Goal: Check status

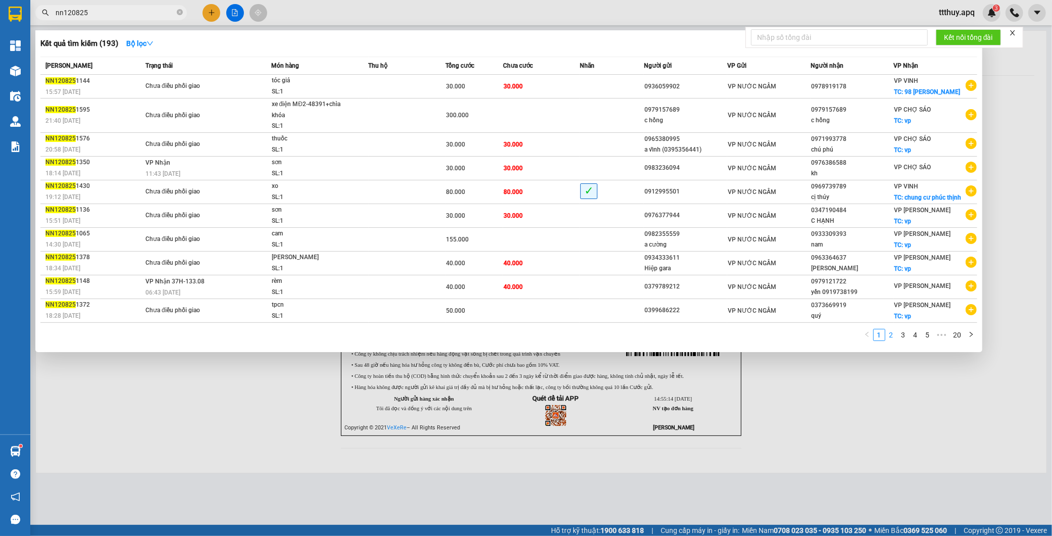
click at [886, 337] on link "2" at bounding box center [891, 334] width 11 height 11
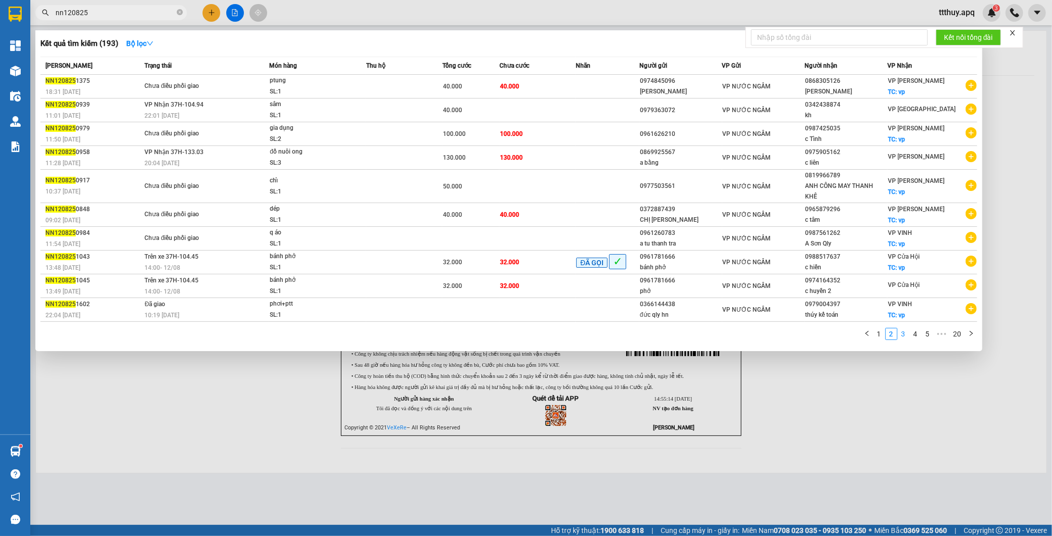
click at [900, 328] on link "3" at bounding box center [903, 333] width 11 height 11
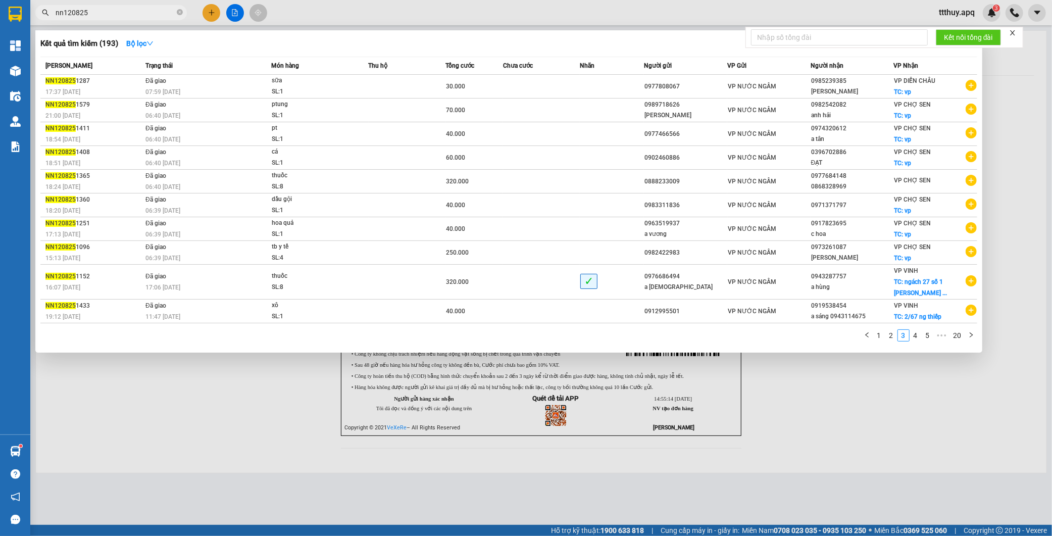
click at [890, 335] on link "2" at bounding box center [891, 335] width 11 height 11
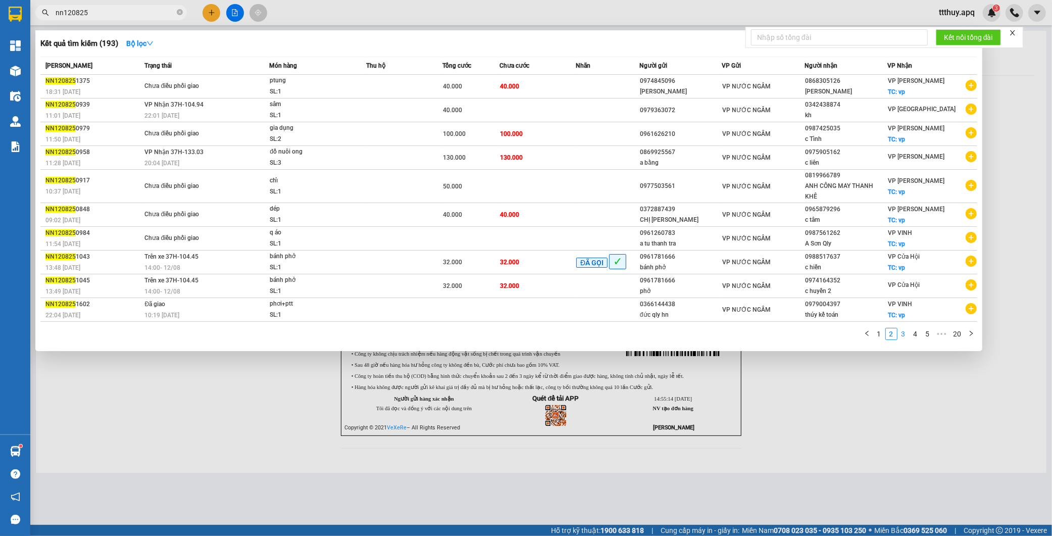
click at [904, 328] on link "3" at bounding box center [903, 333] width 11 height 11
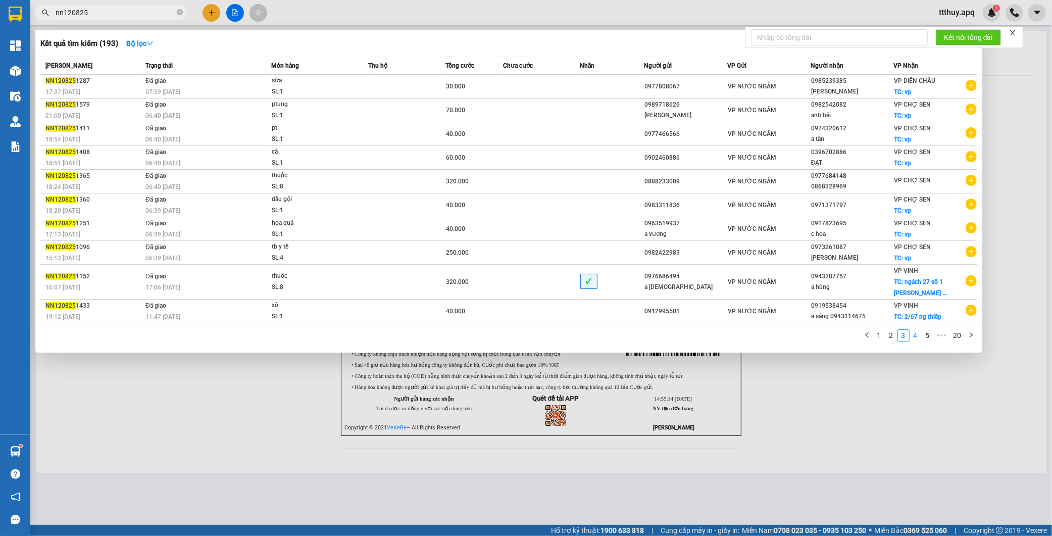
click at [911, 337] on link "4" at bounding box center [915, 335] width 11 height 11
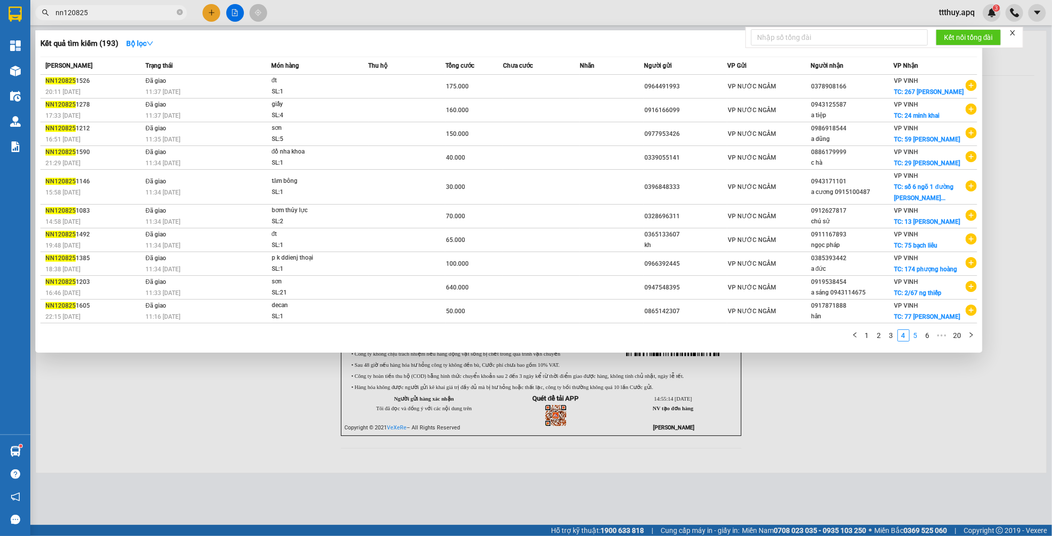
click at [916, 337] on link "5" at bounding box center [915, 335] width 11 height 11
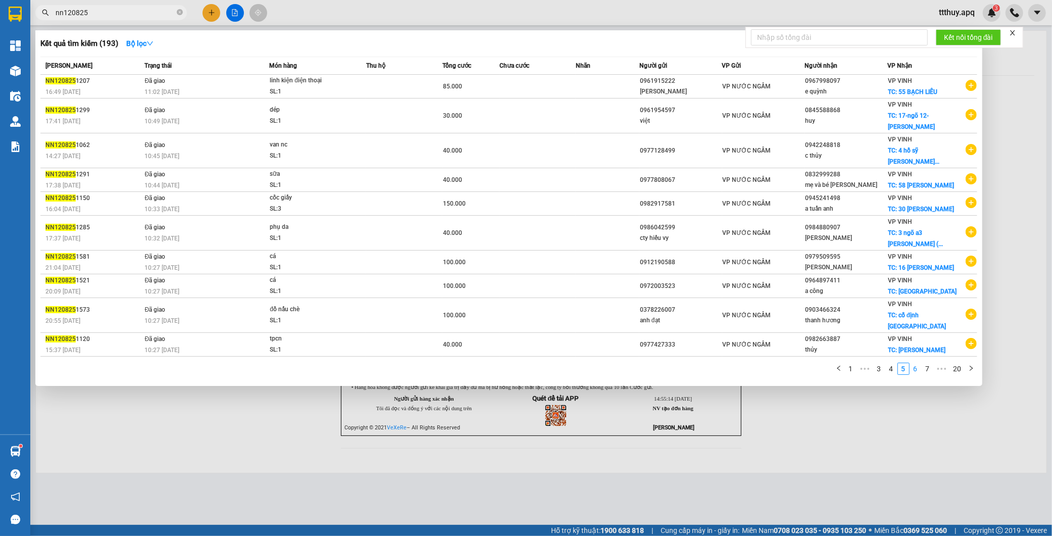
click at [920, 363] on link "6" at bounding box center [915, 368] width 11 height 11
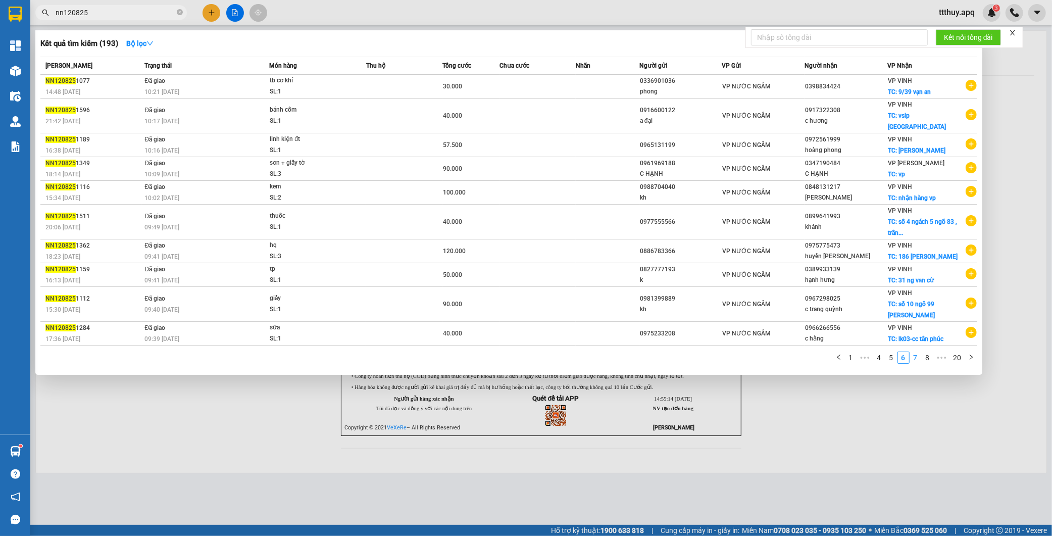
click at [917, 352] on link "7" at bounding box center [915, 357] width 11 height 11
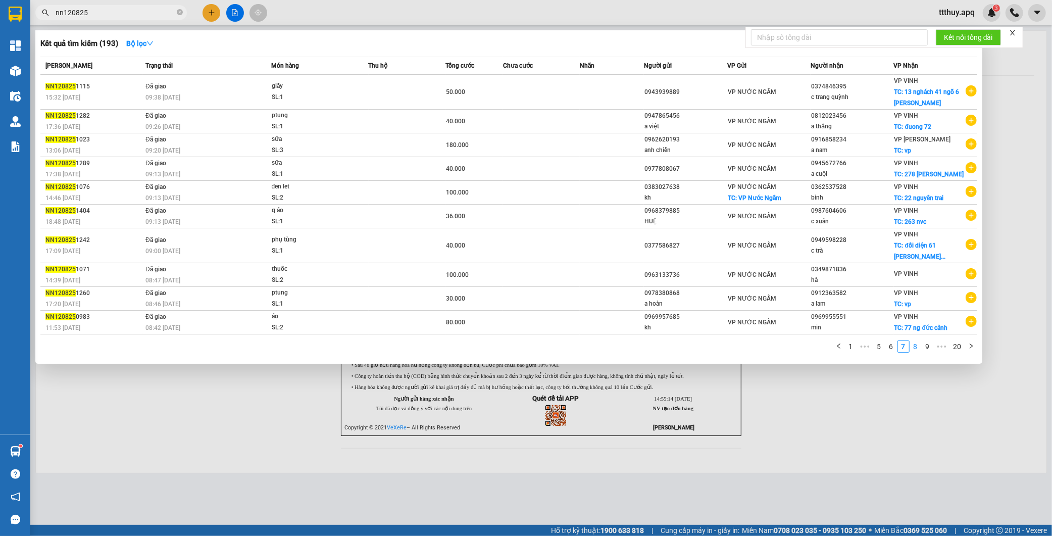
click at [916, 349] on link "8" at bounding box center [915, 346] width 11 height 11
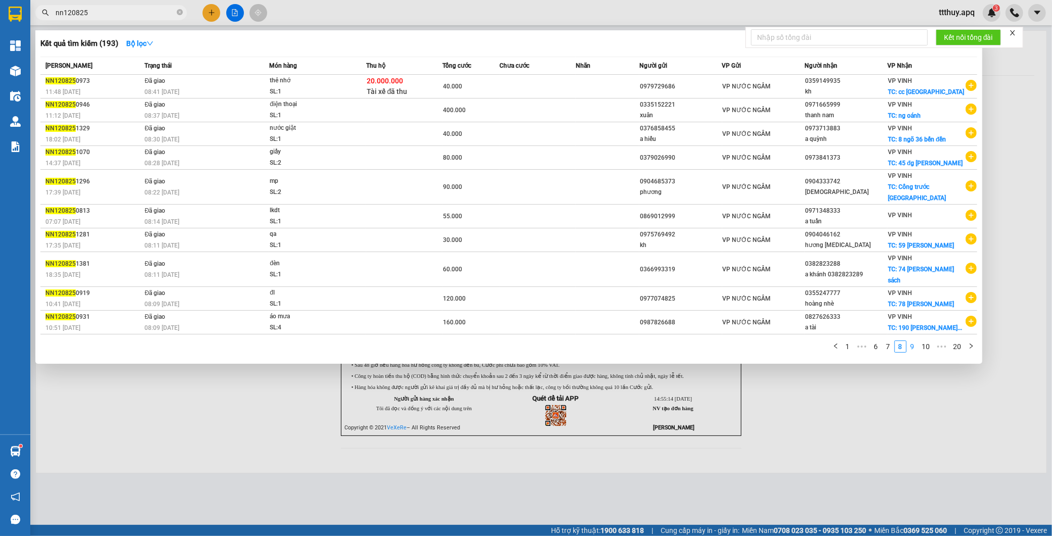
click at [914, 341] on link "9" at bounding box center [912, 346] width 11 height 11
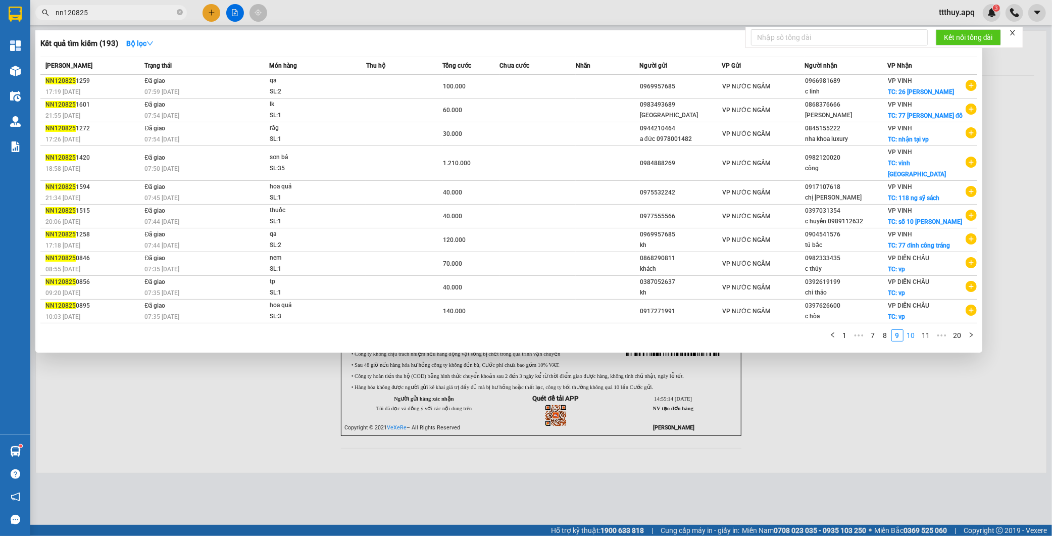
click at [911, 341] on link "10" at bounding box center [911, 335] width 14 height 11
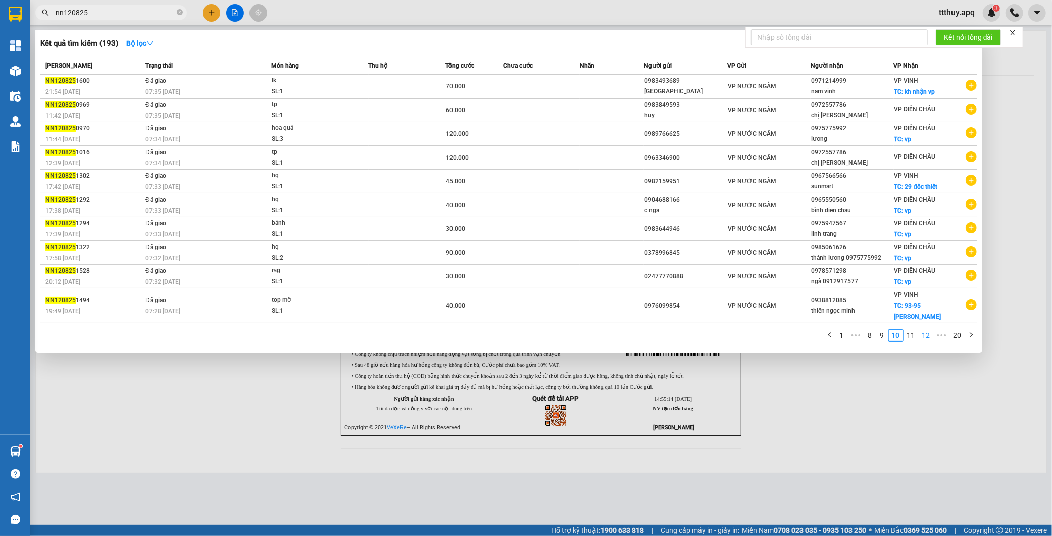
click at [913, 330] on link "11" at bounding box center [911, 335] width 14 height 11
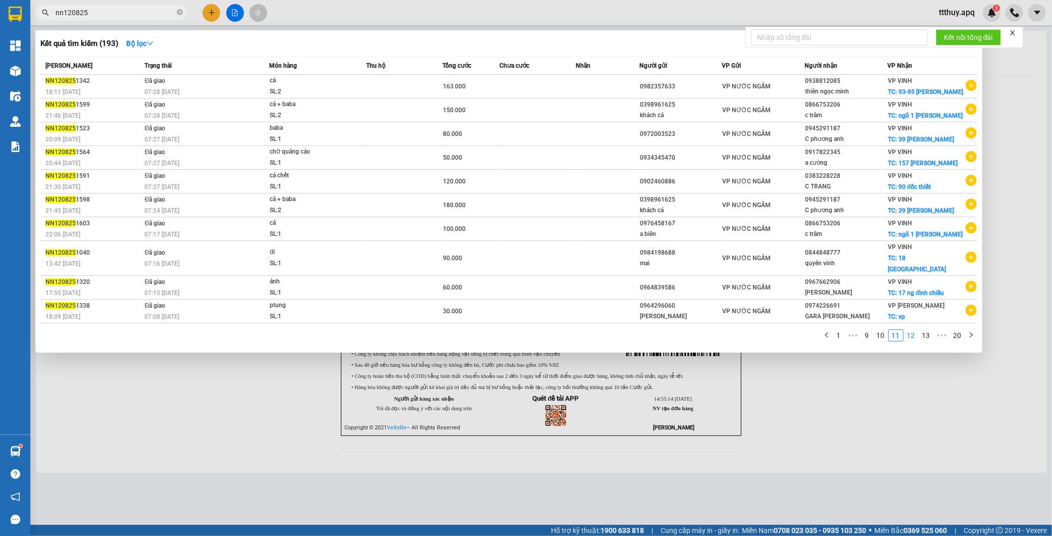
click at [914, 330] on link "12" at bounding box center [911, 335] width 14 height 11
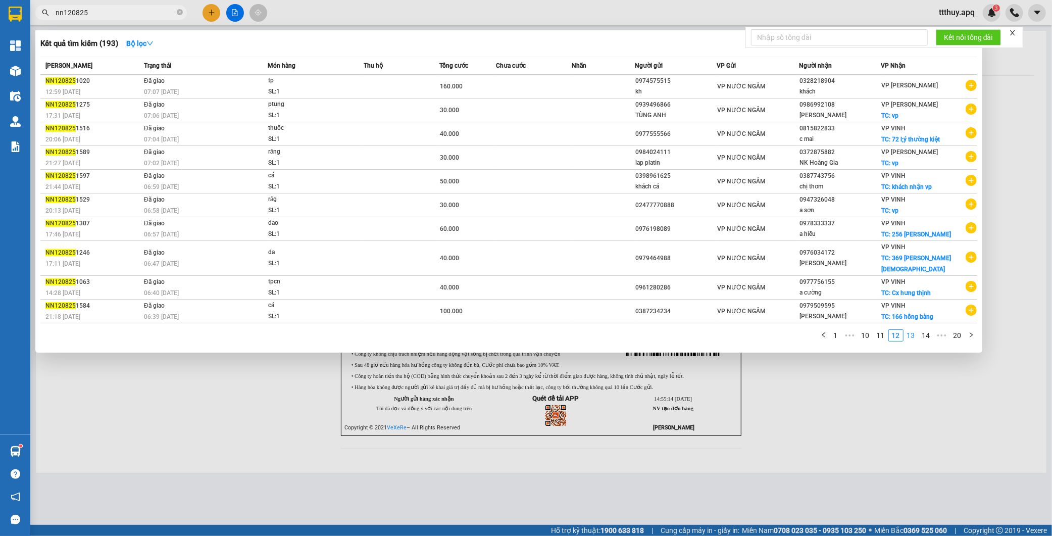
click at [914, 330] on link "13" at bounding box center [911, 335] width 14 height 11
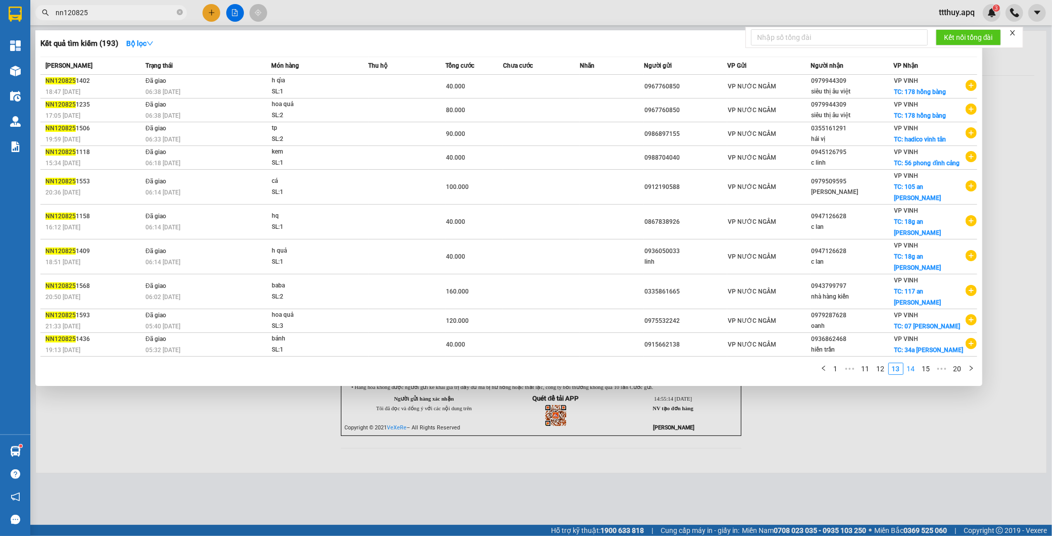
click at [915, 363] on link "14" at bounding box center [911, 368] width 14 height 11
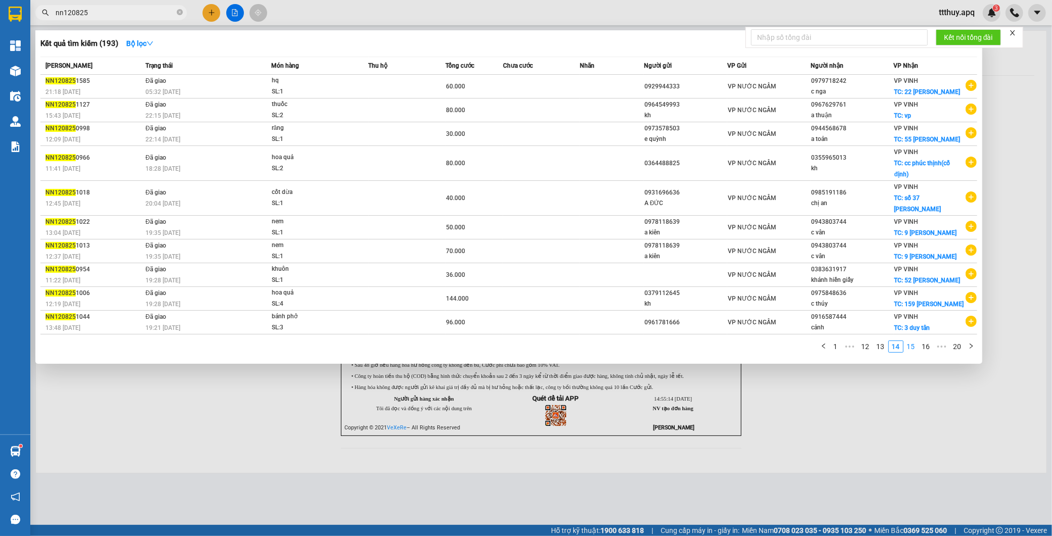
click at [914, 347] on link "15" at bounding box center [911, 346] width 14 height 11
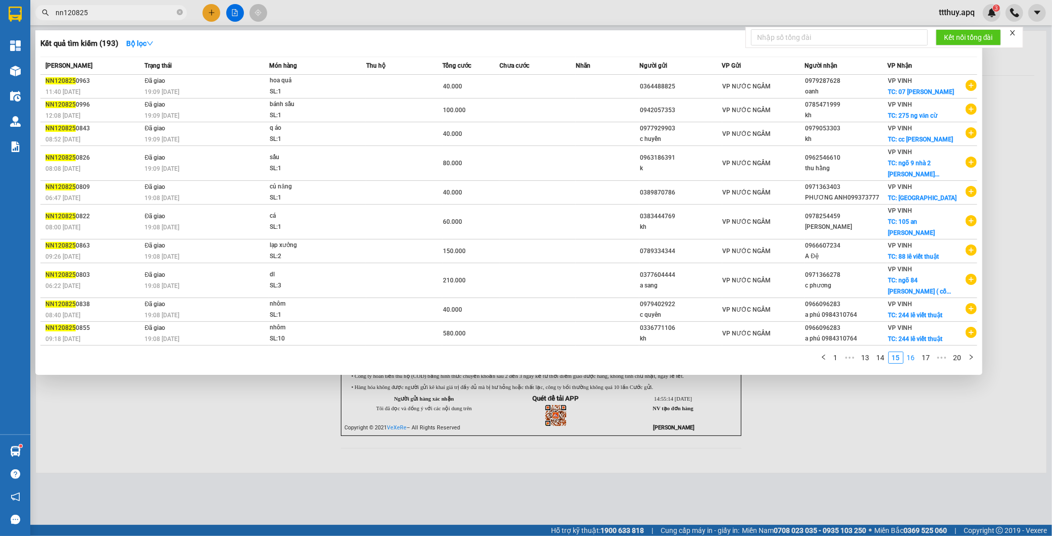
click at [914, 352] on link "16" at bounding box center [911, 357] width 14 height 11
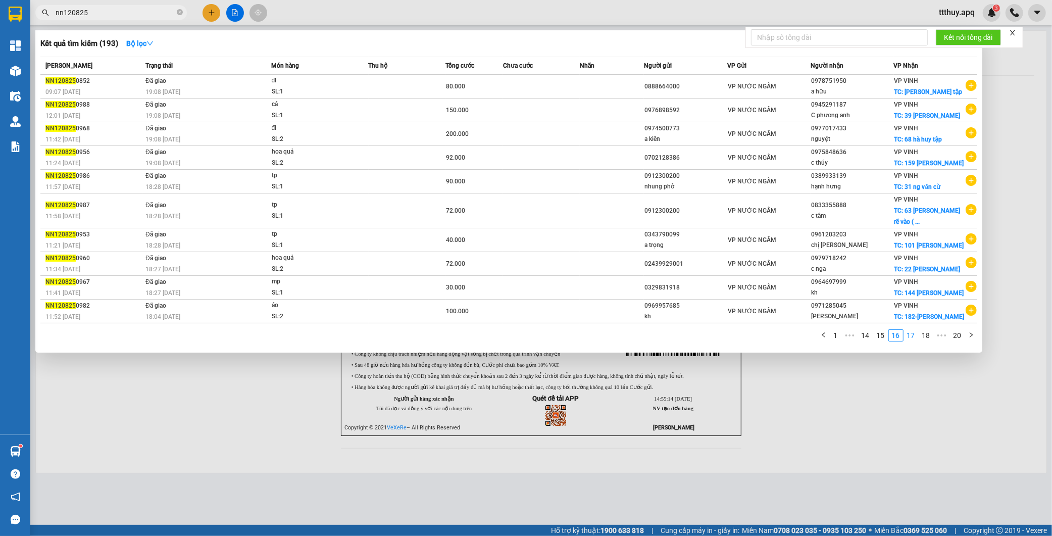
click at [913, 341] on link "17" at bounding box center [911, 335] width 14 height 11
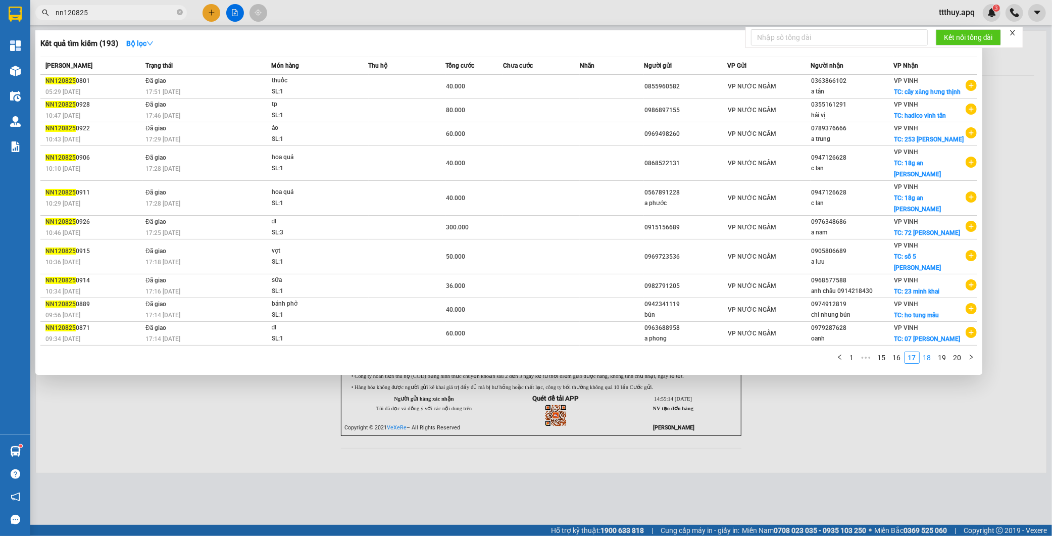
click at [928, 352] on link "18" at bounding box center [927, 357] width 14 height 11
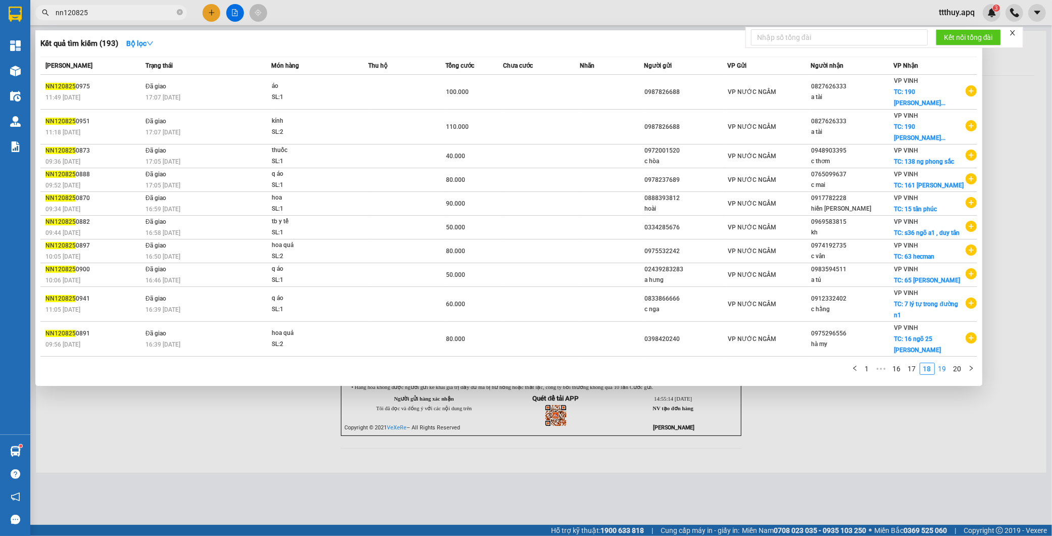
click at [941, 374] on link "19" at bounding box center [942, 368] width 14 height 11
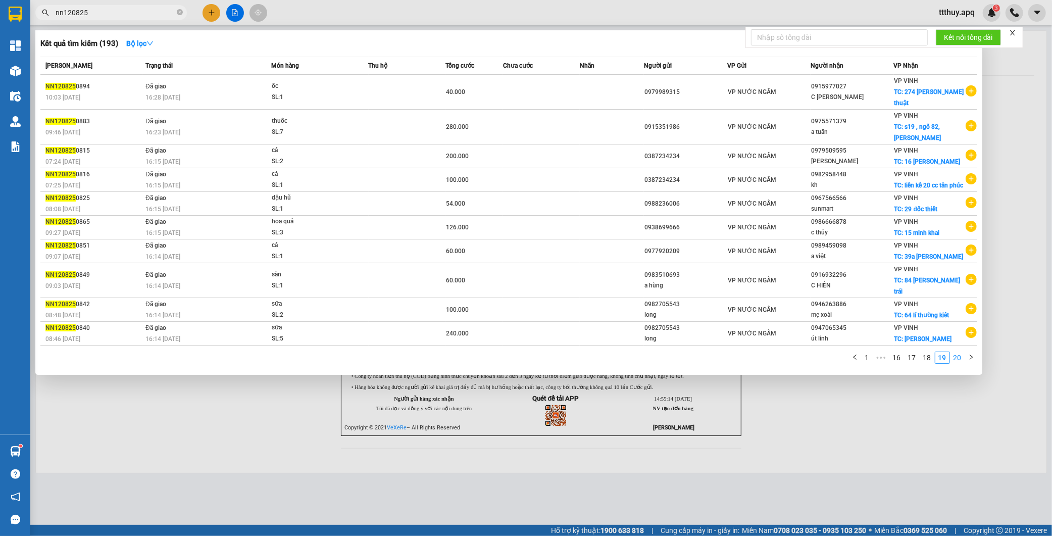
click at [955, 352] on link "20" at bounding box center [957, 357] width 14 height 11
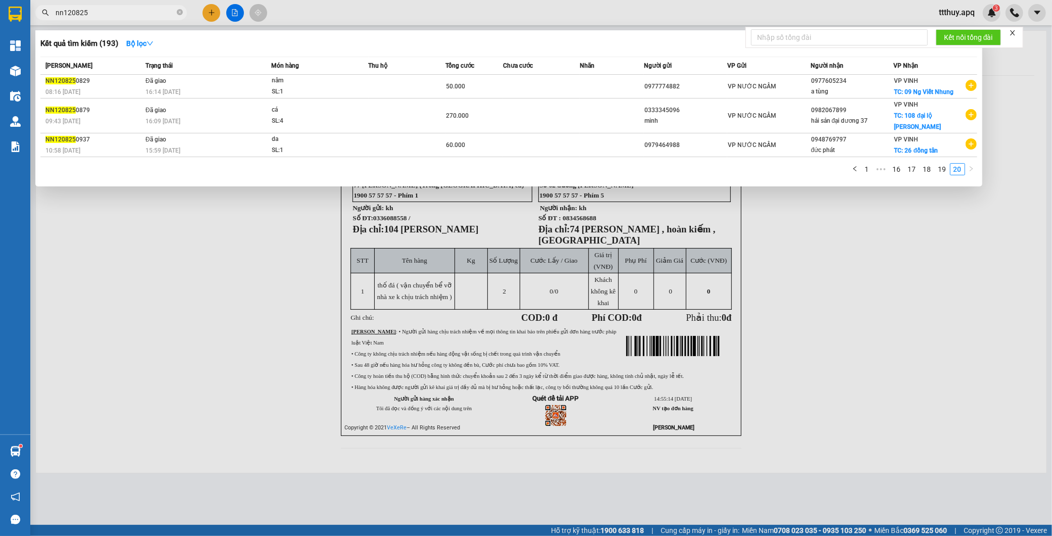
click at [63, 16] on input "nn120825" at bounding box center [115, 12] width 119 height 11
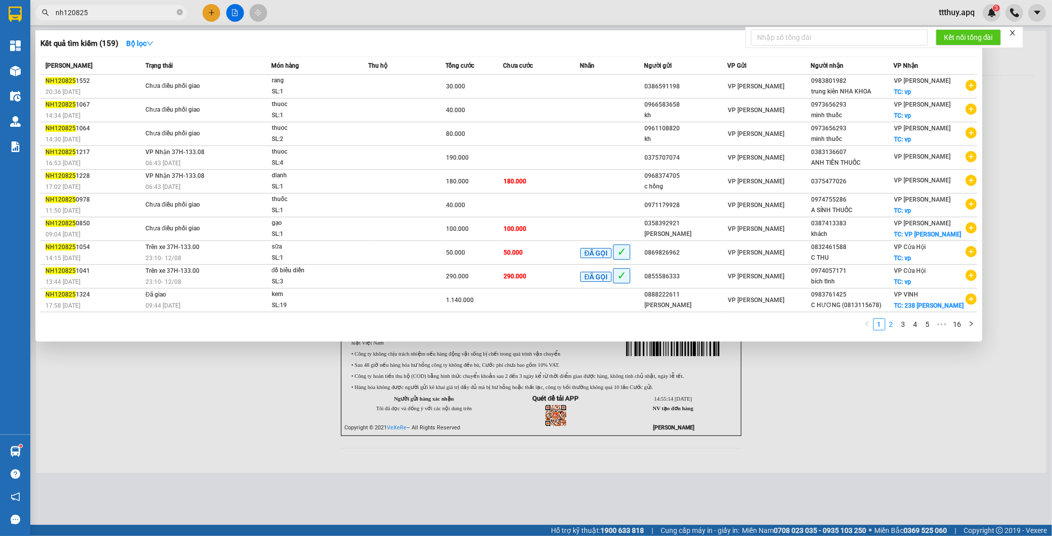
click at [890, 326] on link "2" at bounding box center [891, 324] width 11 height 11
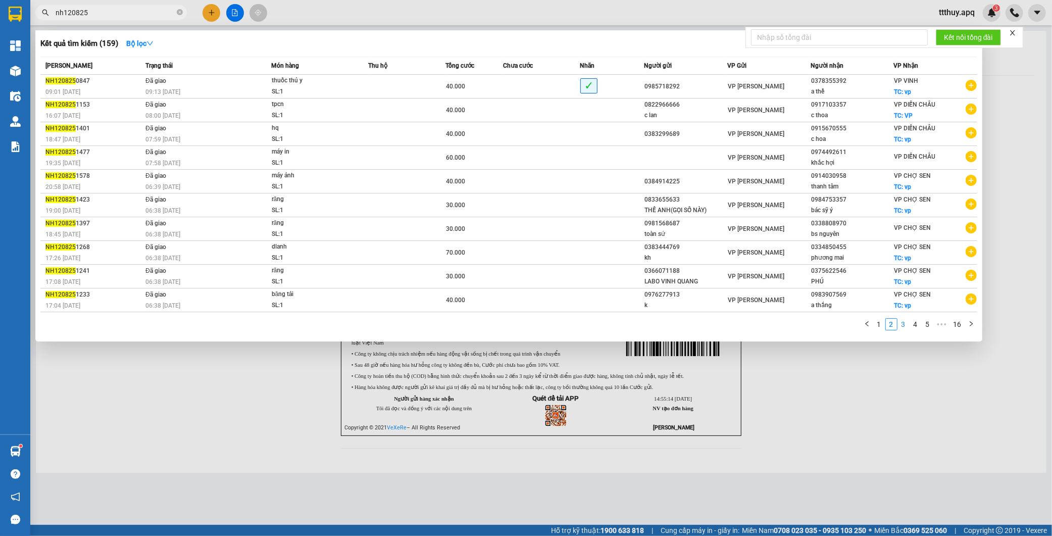
click at [900, 325] on link "3" at bounding box center [903, 324] width 11 height 11
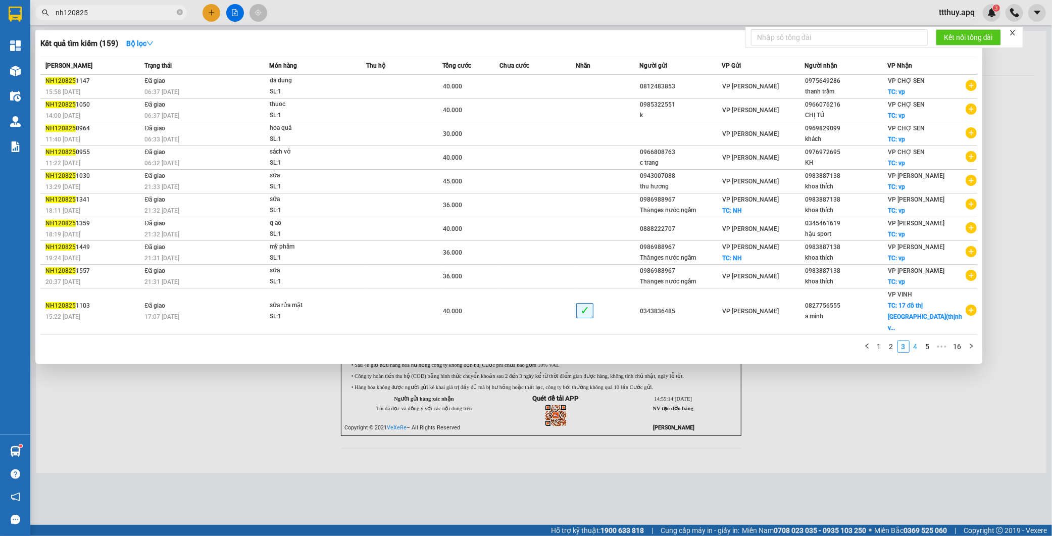
click at [916, 341] on link "4" at bounding box center [915, 346] width 11 height 11
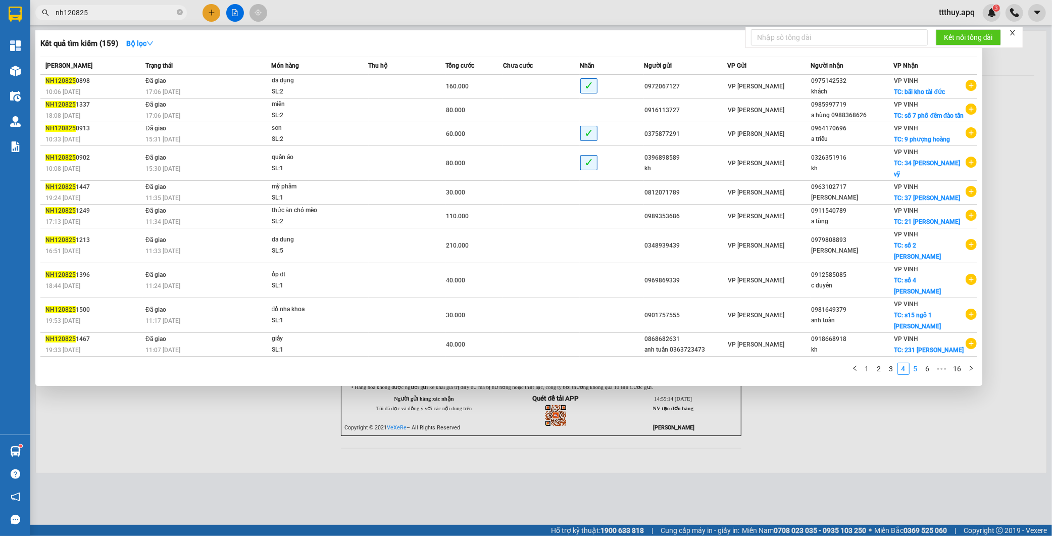
click at [915, 363] on link "5" at bounding box center [915, 368] width 11 height 11
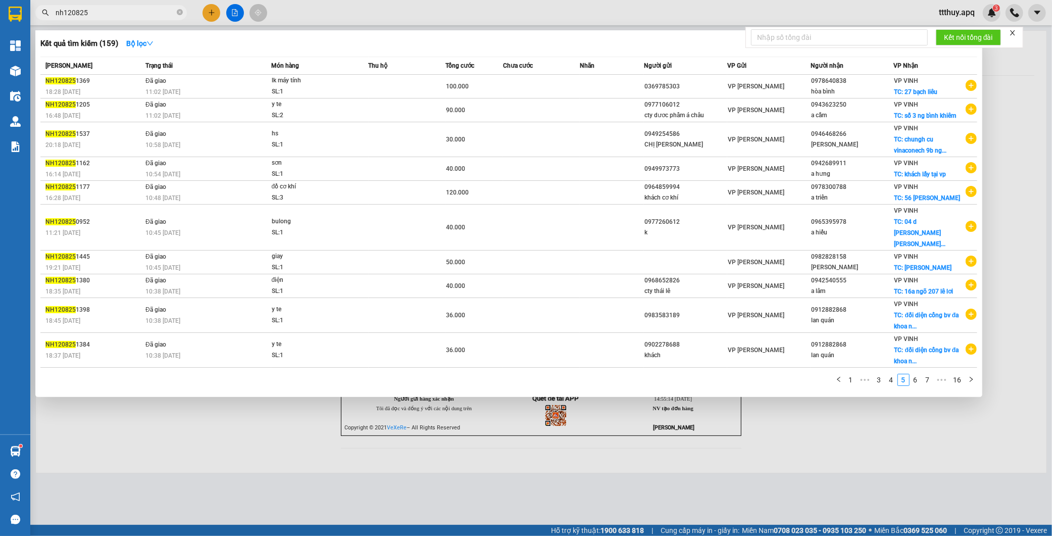
click at [917, 374] on link "6" at bounding box center [915, 379] width 11 height 11
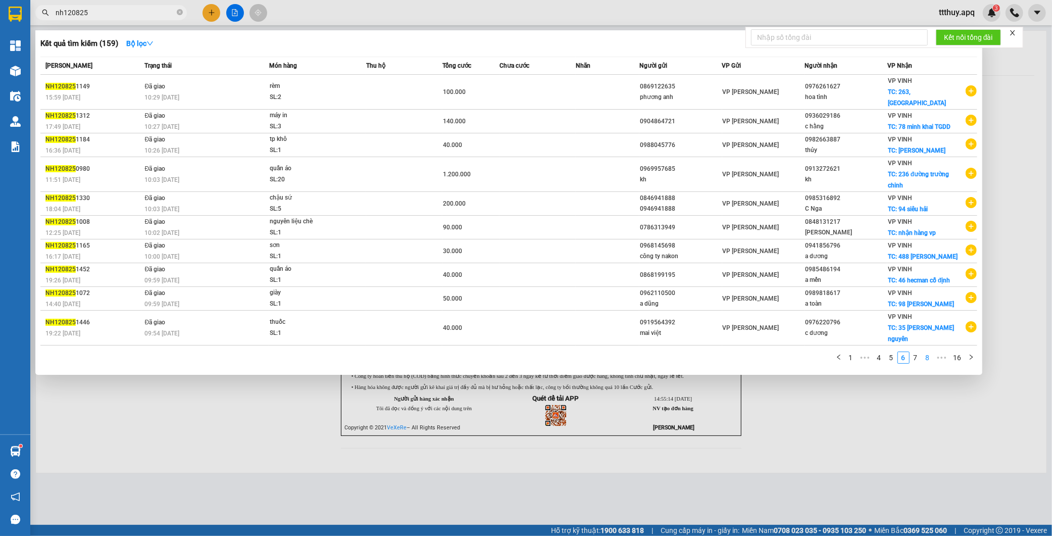
click at [917, 352] on link "7" at bounding box center [915, 357] width 11 height 11
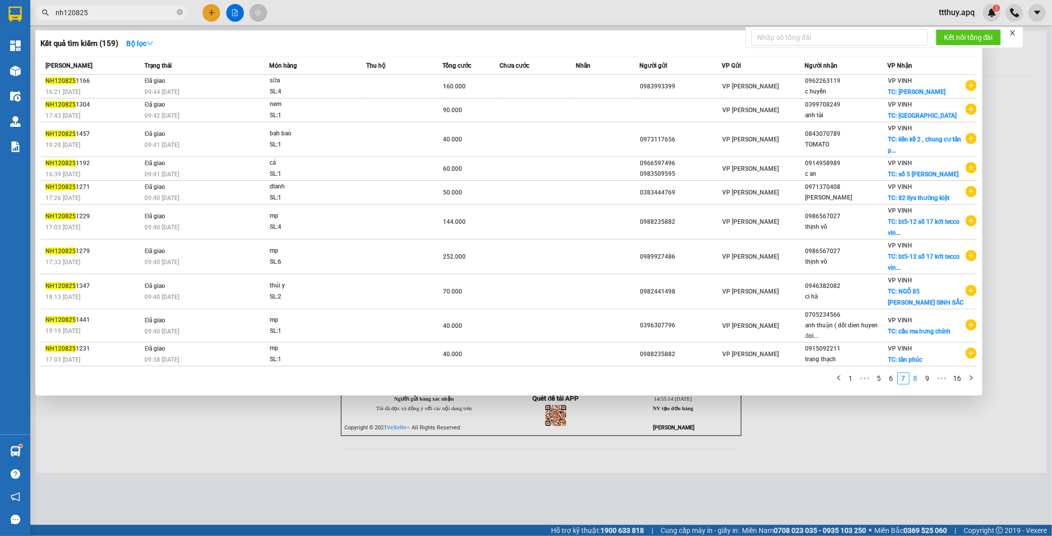
click at [917, 380] on link "8" at bounding box center [915, 378] width 11 height 11
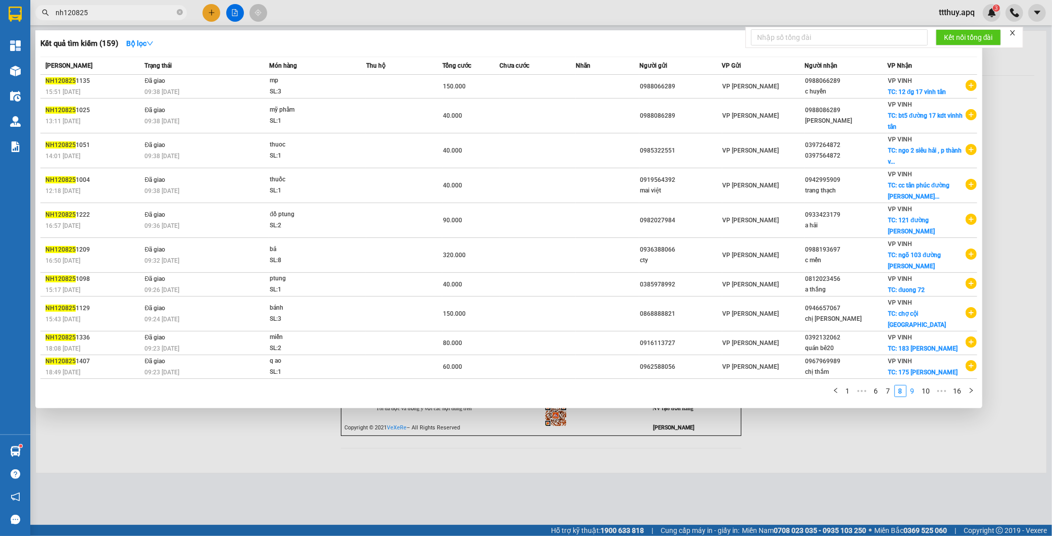
click at [912, 385] on link "9" at bounding box center [912, 390] width 11 height 11
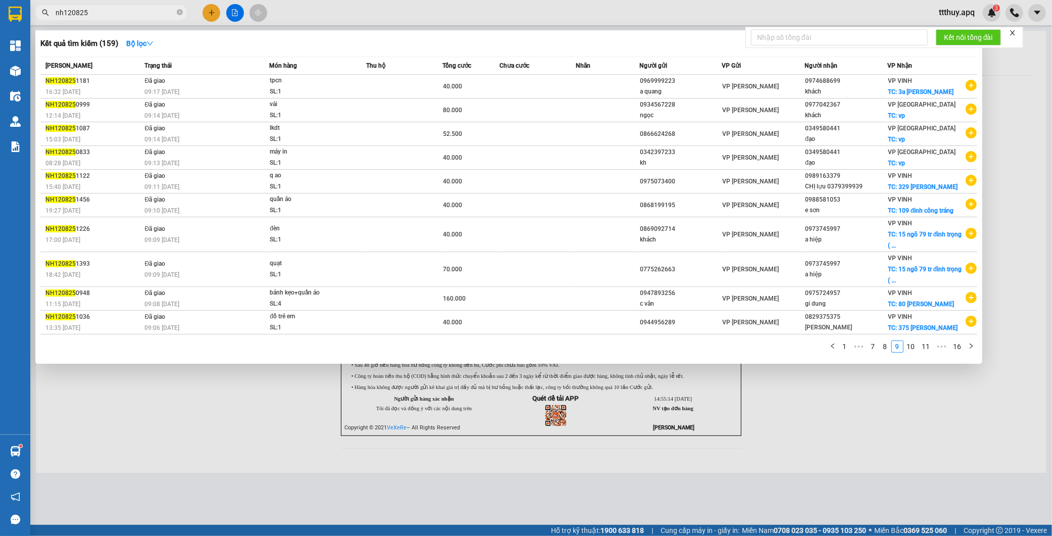
click at [911, 347] on link "10" at bounding box center [911, 346] width 14 height 11
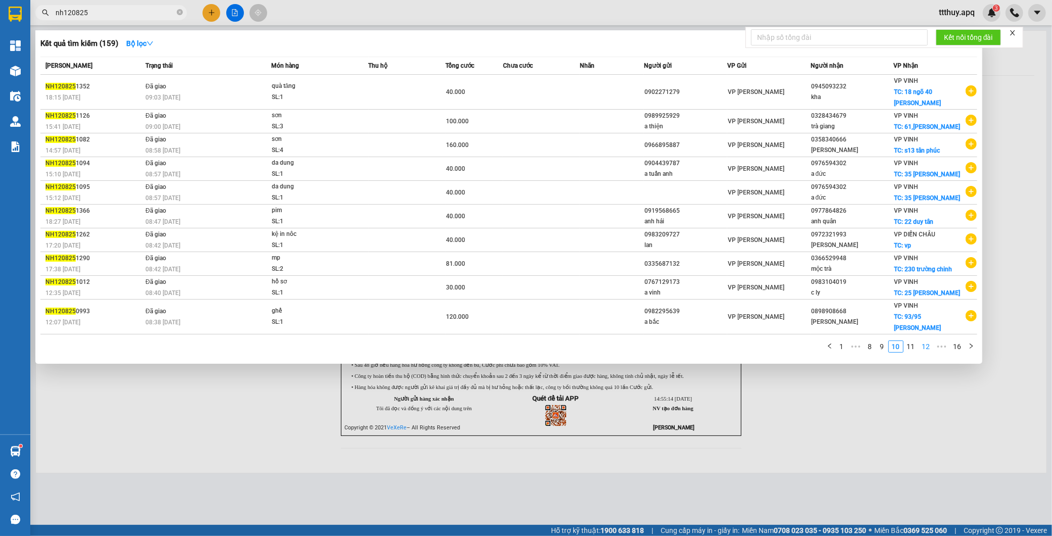
click at [915, 341] on link "11" at bounding box center [911, 346] width 14 height 11
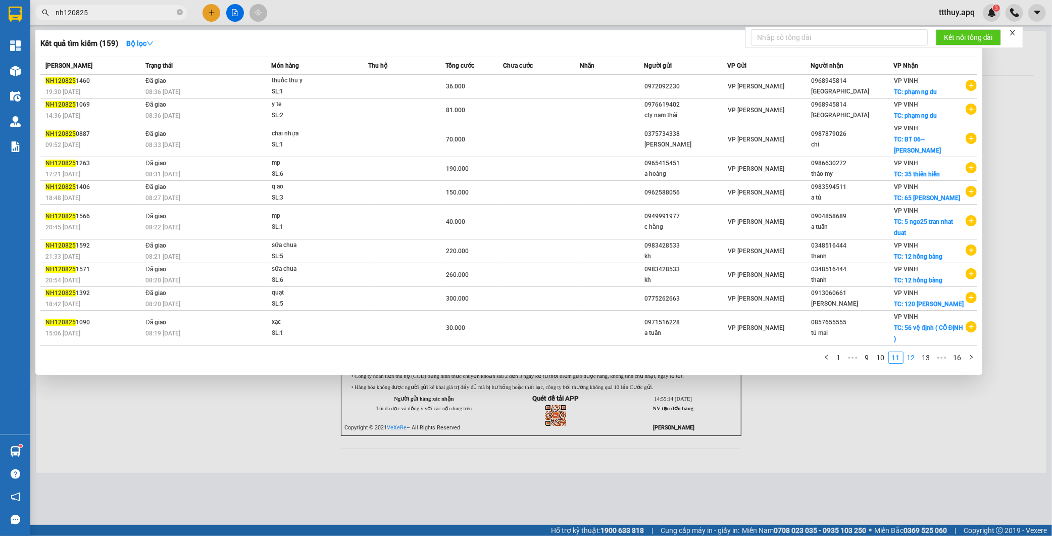
click at [912, 363] on link "12" at bounding box center [911, 357] width 14 height 11
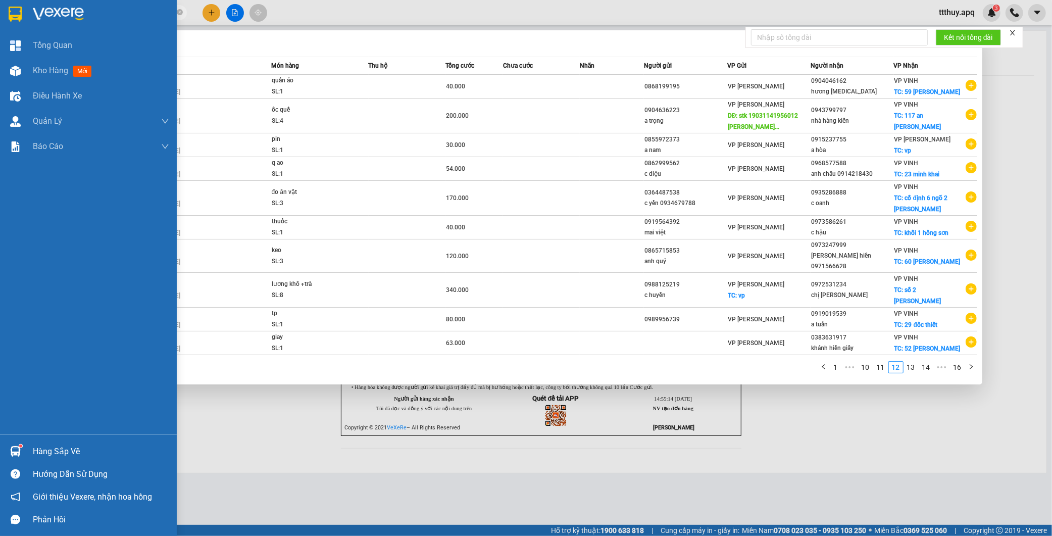
drag, startPoint x: 62, startPoint y: 13, endPoint x: 0, endPoint y: 7, distance: 61.9
click at [0, 7] on section "Kết quả tìm kiếm ( 159 ) Bộ lọc Mã ĐH Trạng thái Món hàng Thu hộ Tổng cước Chưa…" at bounding box center [526, 268] width 1052 height 536
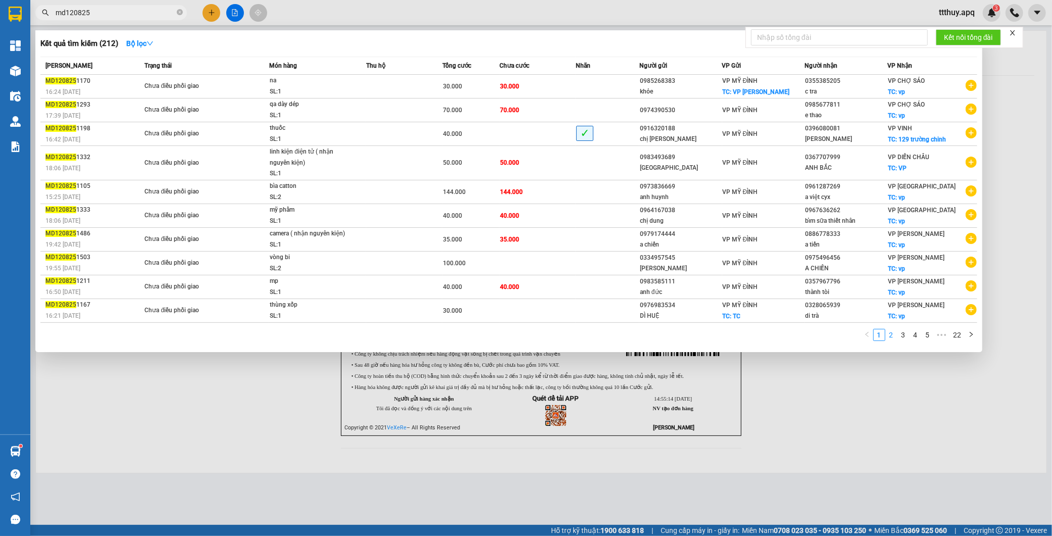
click at [890, 340] on link "2" at bounding box center [891, 334] width 11 height 11
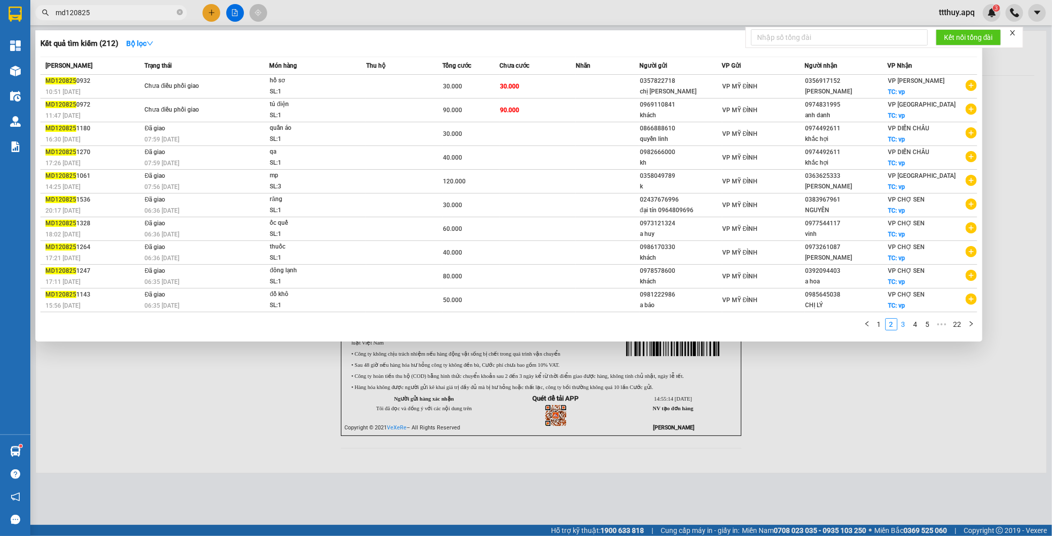
click at [906, 326] on link "3" at bounding box center [903, 324] width 11 height 11
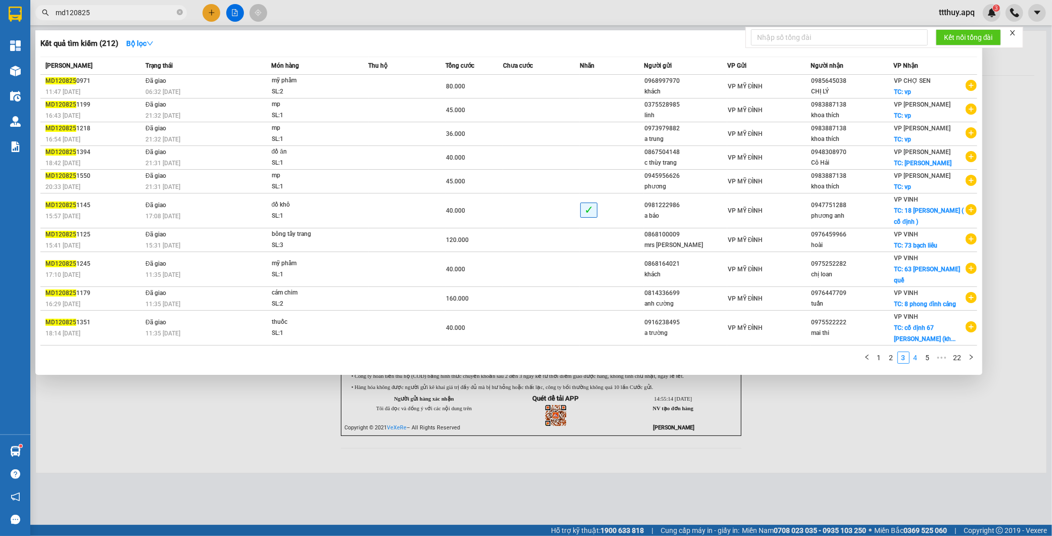
click at [914, 352] on link "4" at bounding box center [915, 357] width 11 height 11
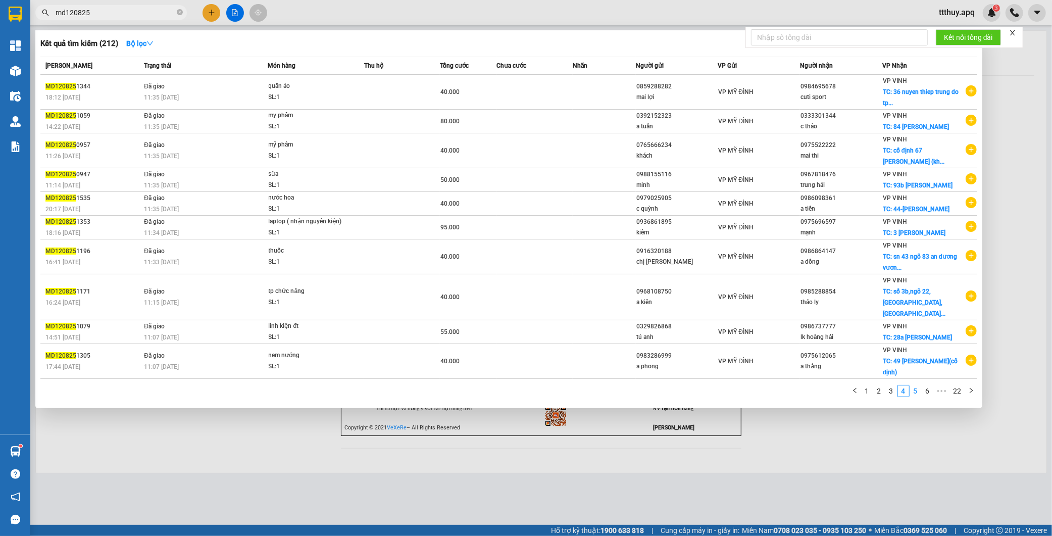
click at [914, 385] on link "5" at bounding box center [915, 390] width 11 height 11
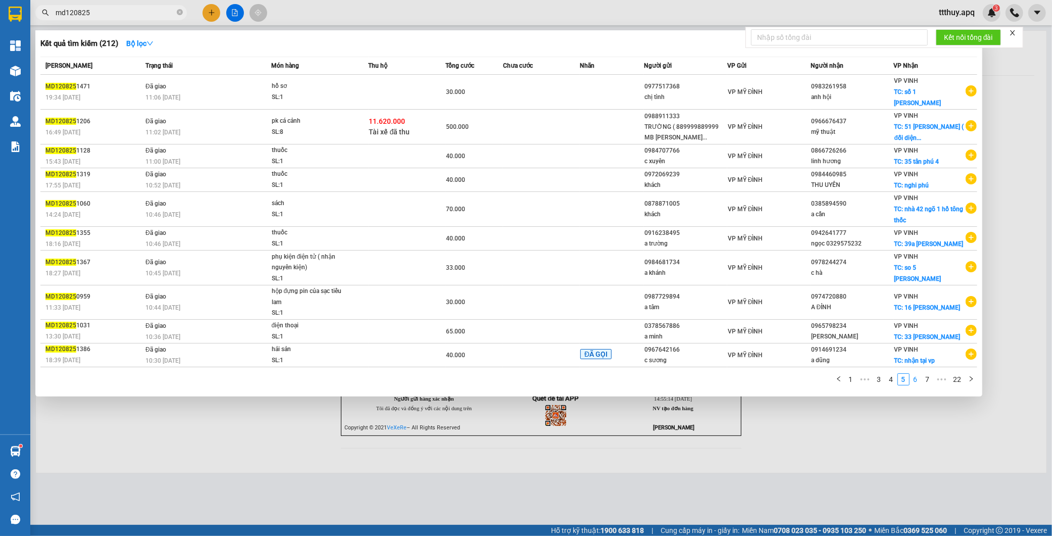
click at [916, 374] on link "6" at bounding box center [915, 379] width 11 height 11
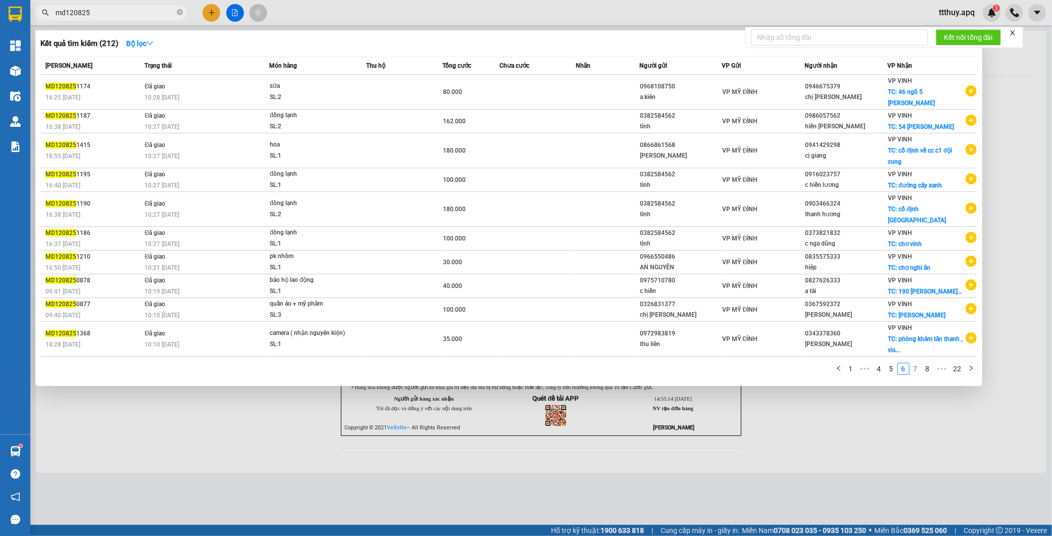
click at [920, 363] on link "7" at bounding box center [915, 368] width 11 height 11
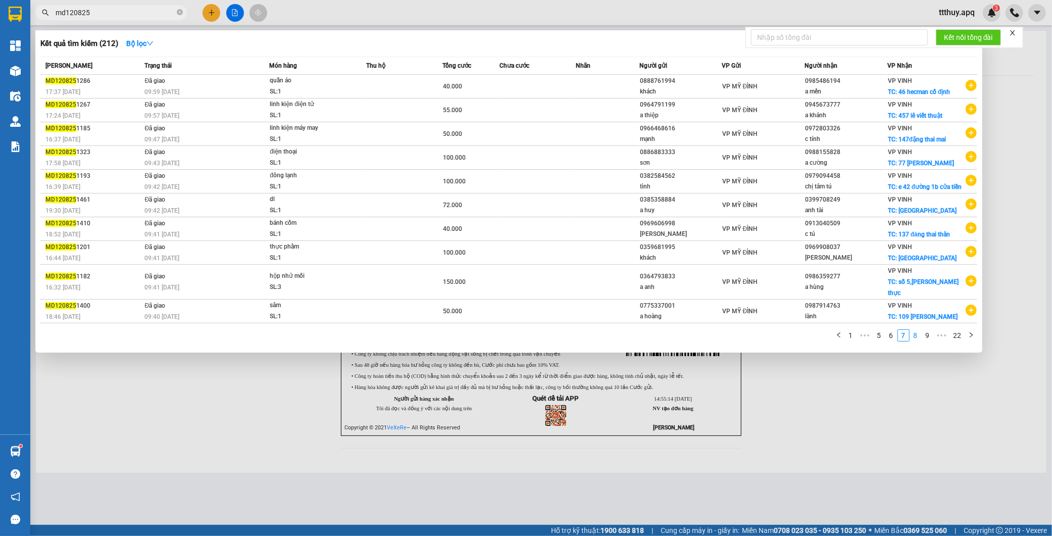
click at [917, 339] on link "8" at bounding box center [915, 335] width 11 height 11
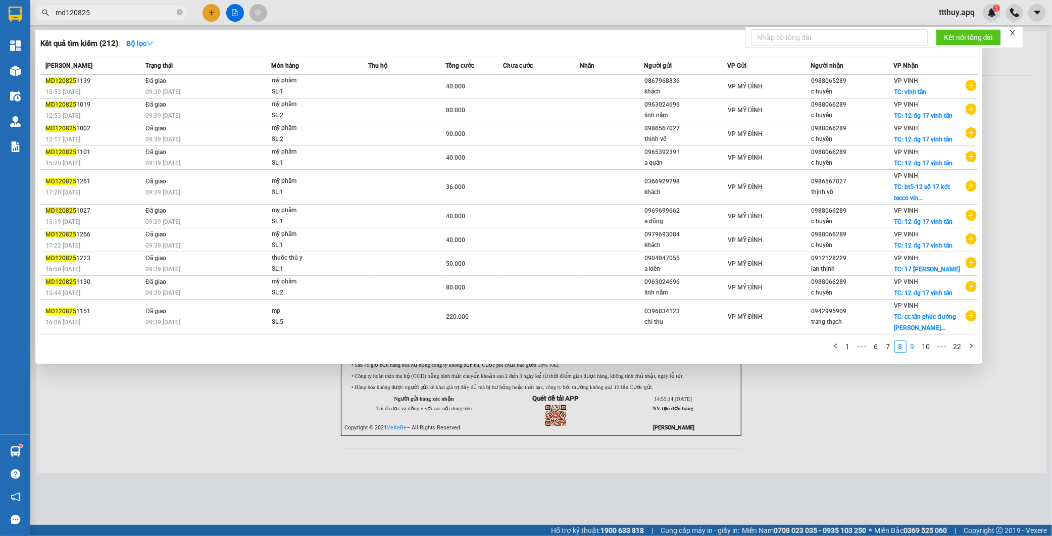
click at [916, 346] on link "9" at bounding box center [912, 346] width 11 height 11
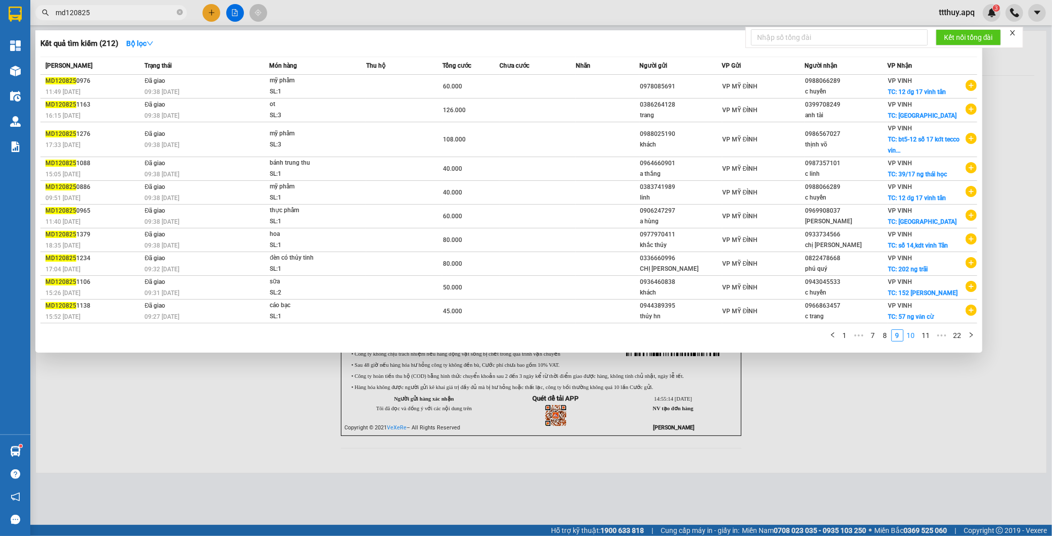
click at [915, 340] on link "10" at bounding box center [911, 335] width 14 height 11
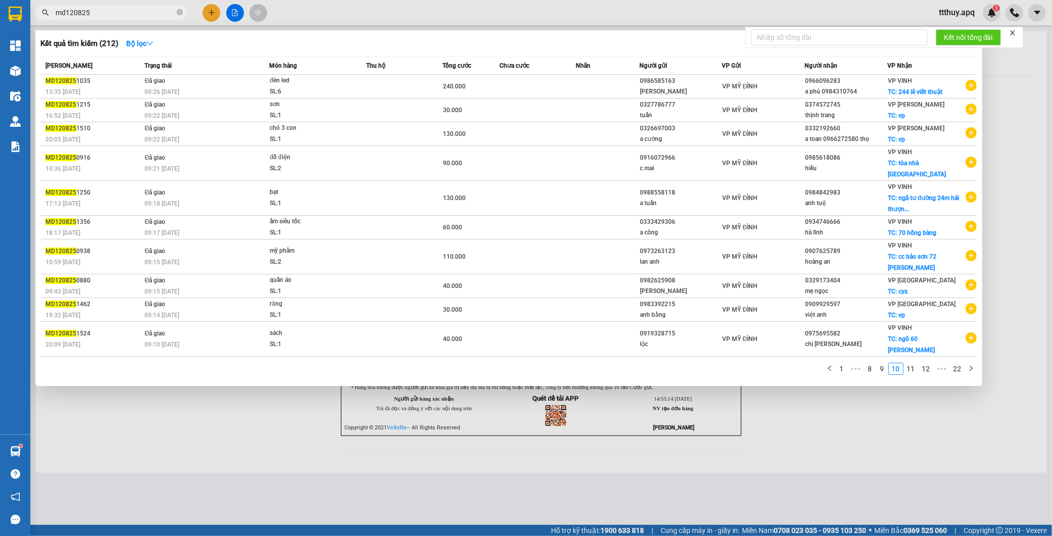
click at [916, 363] on link "11" at bounding box center [911, 368] width 14 height 11
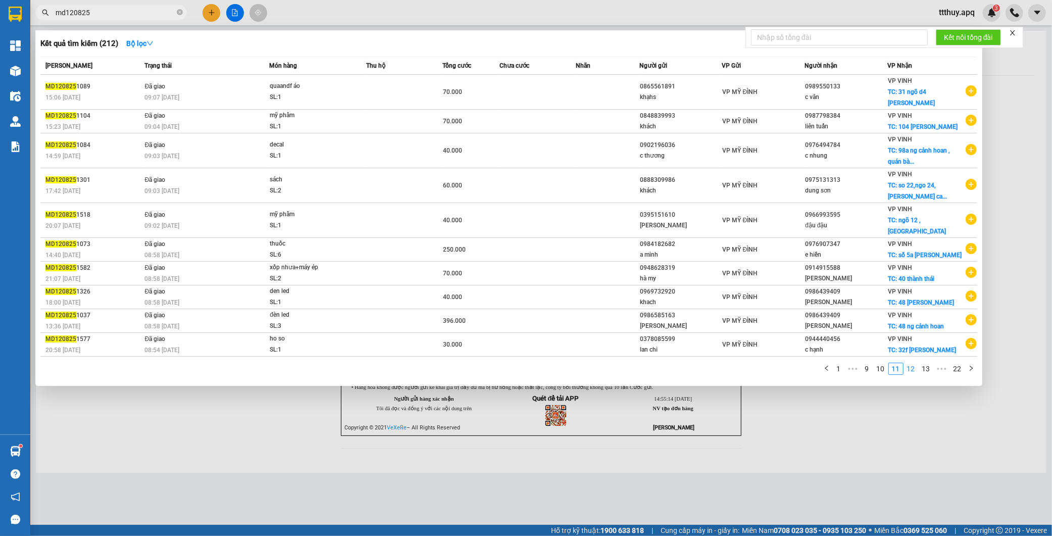
click at [913, 374] on link "12" at bounding box center [911, 368] width 14 height 11
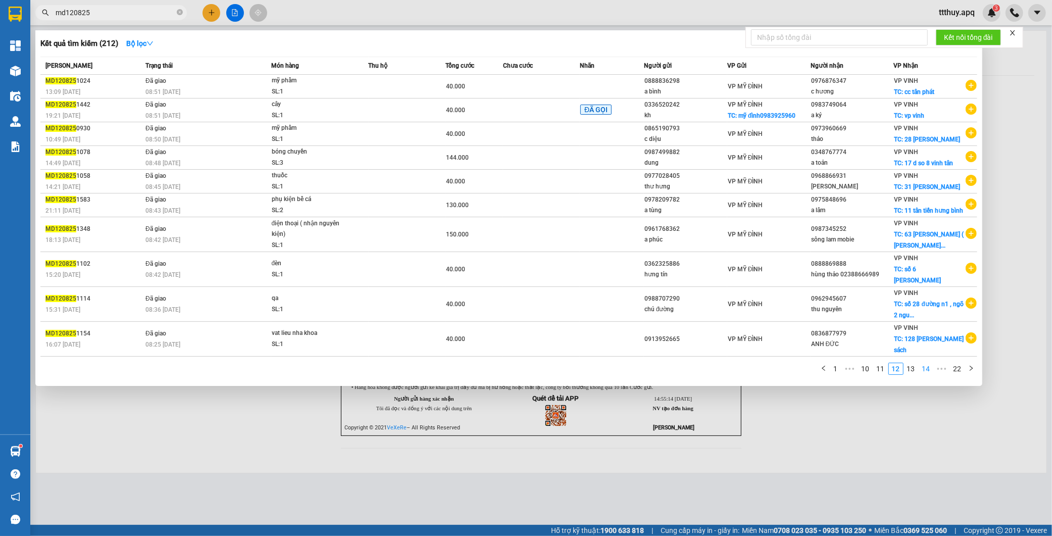
click at [912, 363] on link "13" at bounding box center [911, 368] width 14 height 11
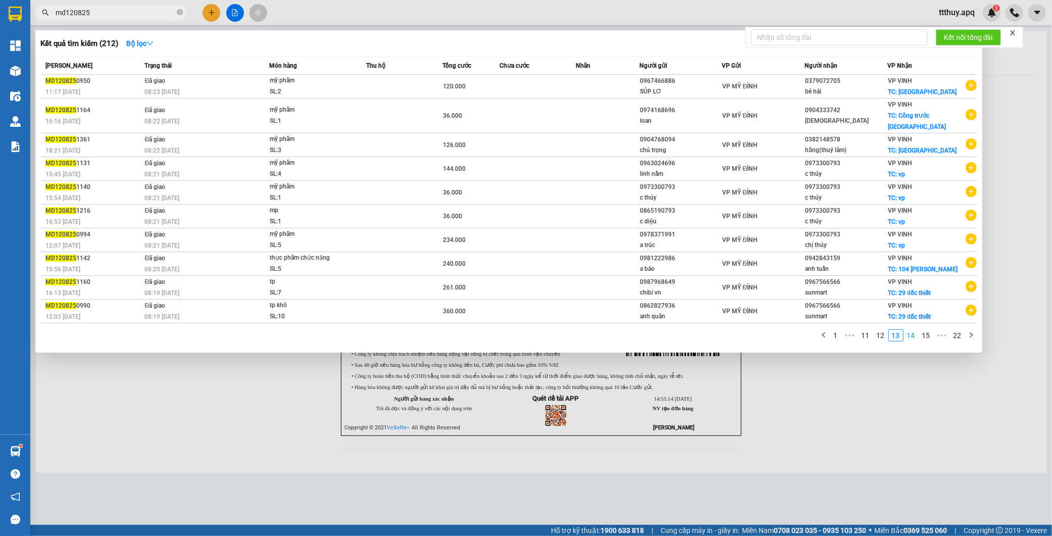
click at [913, 330] on link "14" at bounding box center [911, 335] width 14 height 11
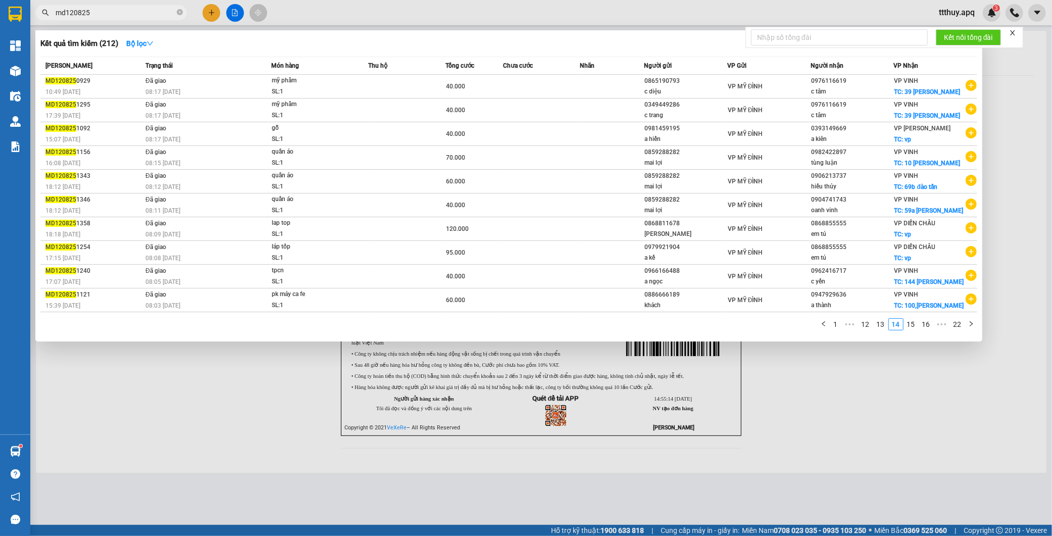
drag, startPoint x: 67, startPoint y: 13, endPoint x: 33, endPoint y: 14, distance: 33.9
click at [34, 14] on div "md120825" at bounding box center [98, 12] width 197 height 15
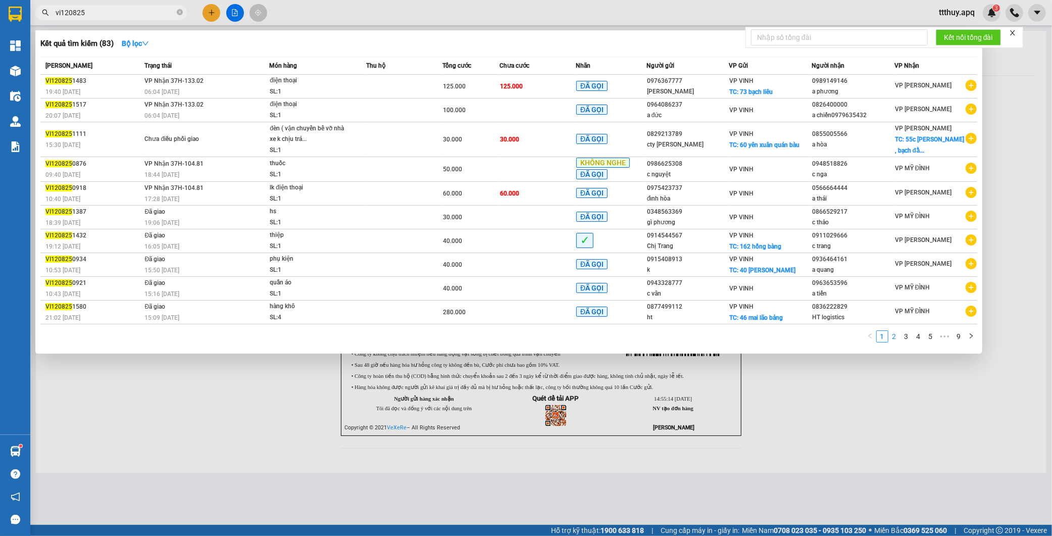
type input "vi120825"
click at [895, 336] on link "2" at bounding box center [894, 336] width 11 height 11
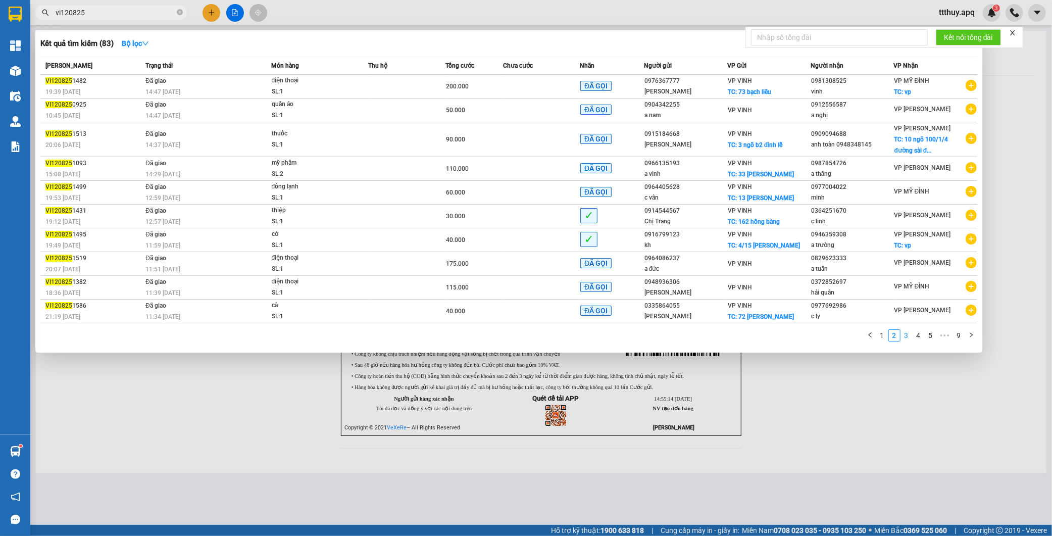
click at [905, 336] on link "3" at bounding box center [906, 335] width 11 height 11
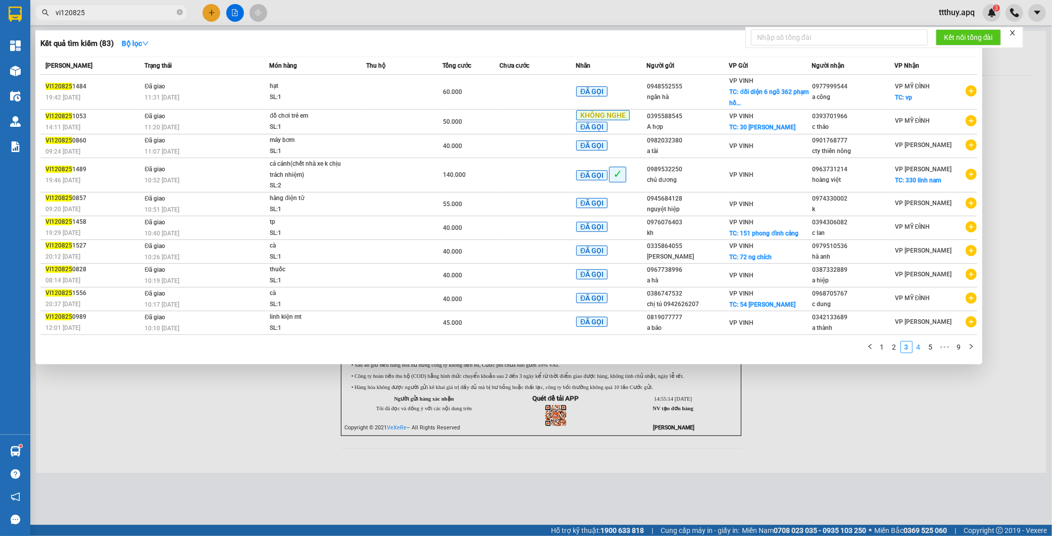
click at [917, 349] on link "4" at bounding box center [918, 346] width 11 height 11
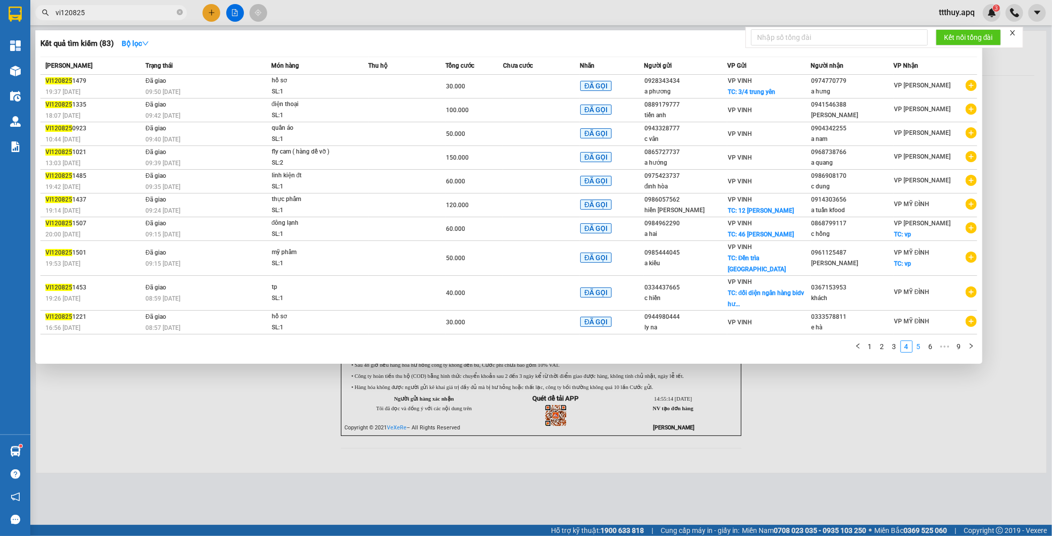
click at [919, 341] on link "5" at bounding box center [918, 346] width 11 height 11
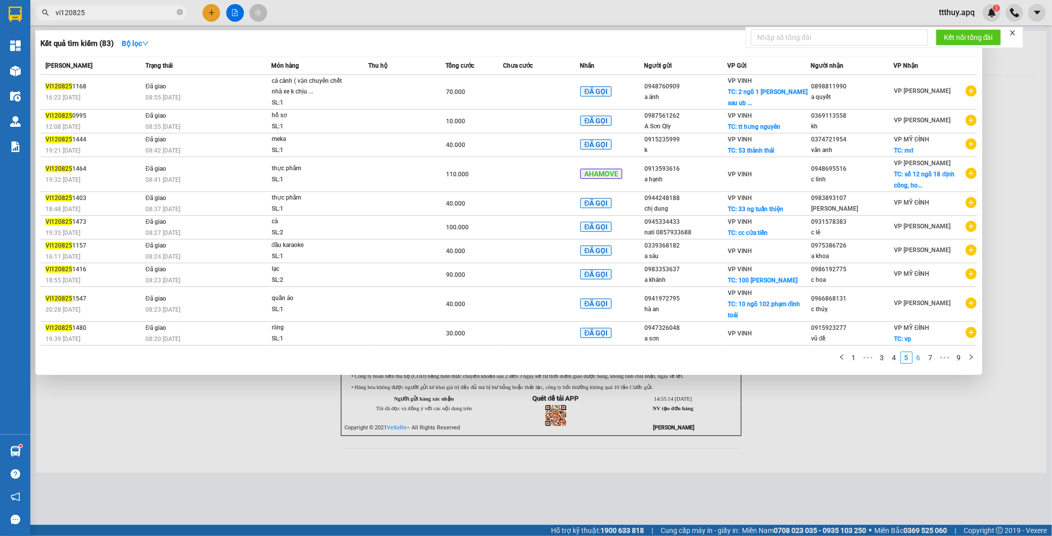
click at [918, 359] on link "6" at bounding box center [918, 357] width 11 height 11
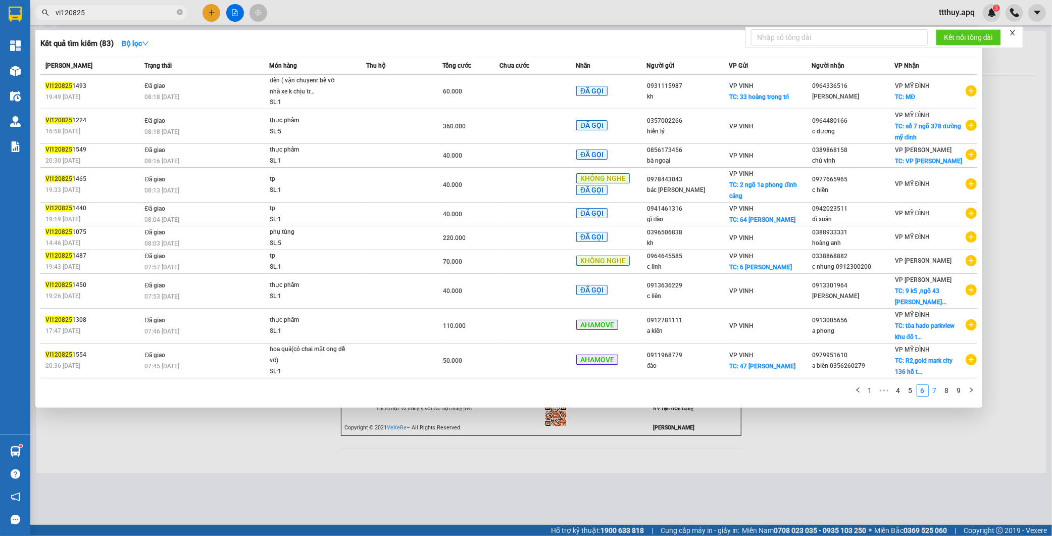
click at [932, 395] on link "7" at bounding box center [934, 390] width 11 height 11
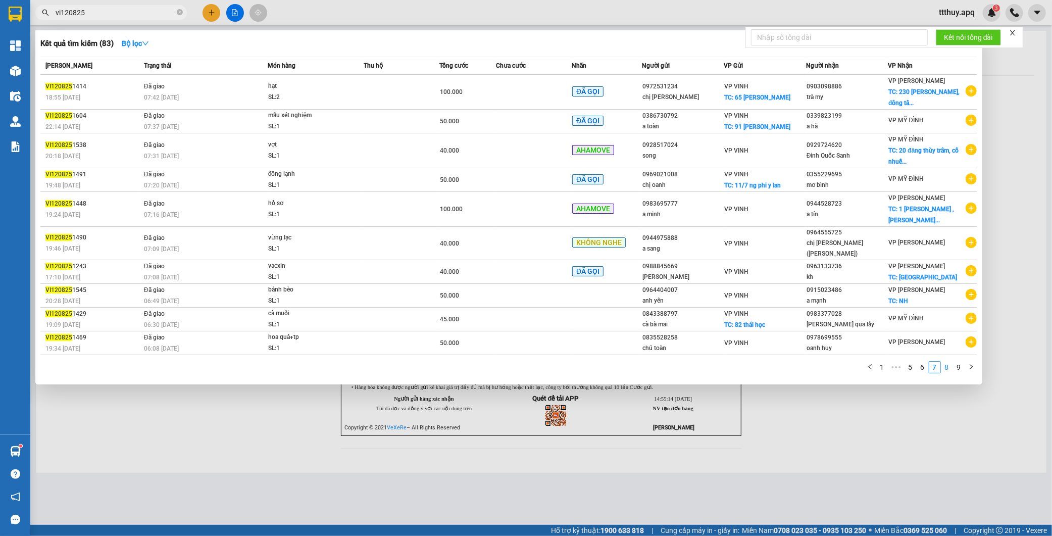
click at [946, 362] on link "8" at bounding box center [946, 367] width 11 height 11
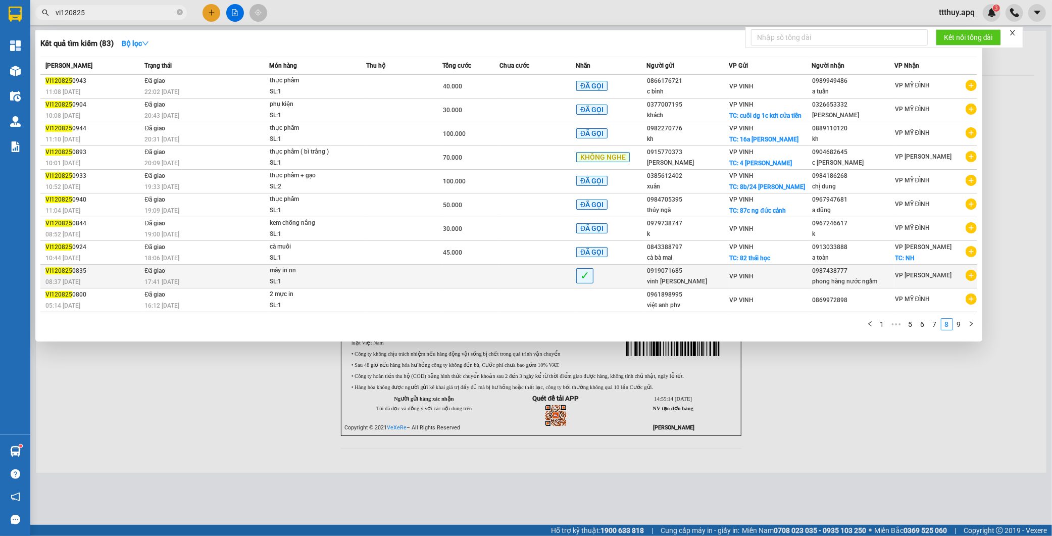
click at [207, 275] on td "Đã giao 17:41 - 12/08" at bounding box center [205, 277] width 127 height 24
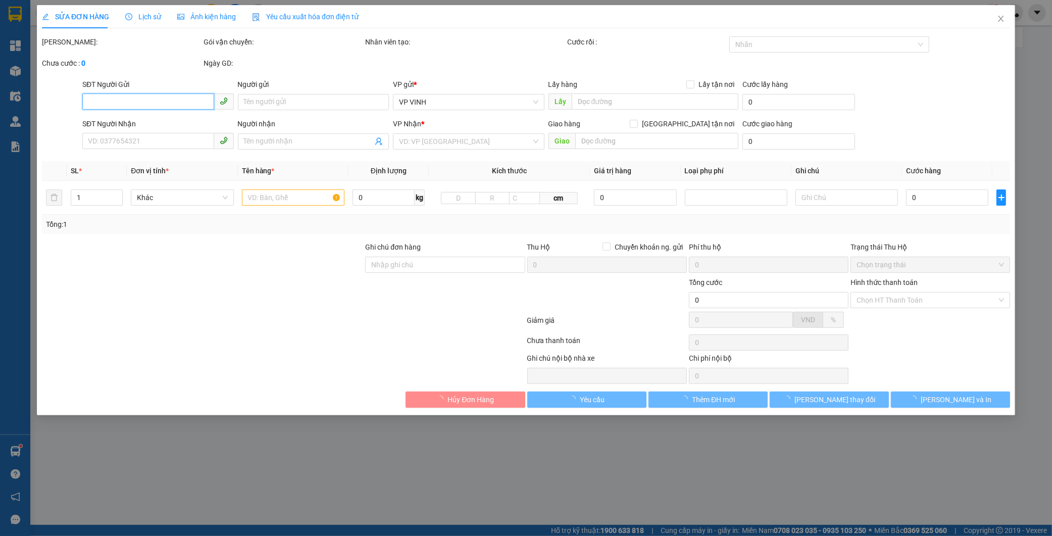
type input "0919071685"
type input "vinh lê ph vinh"
type input "0987438777"
type input "phong hàng nước ngầm"
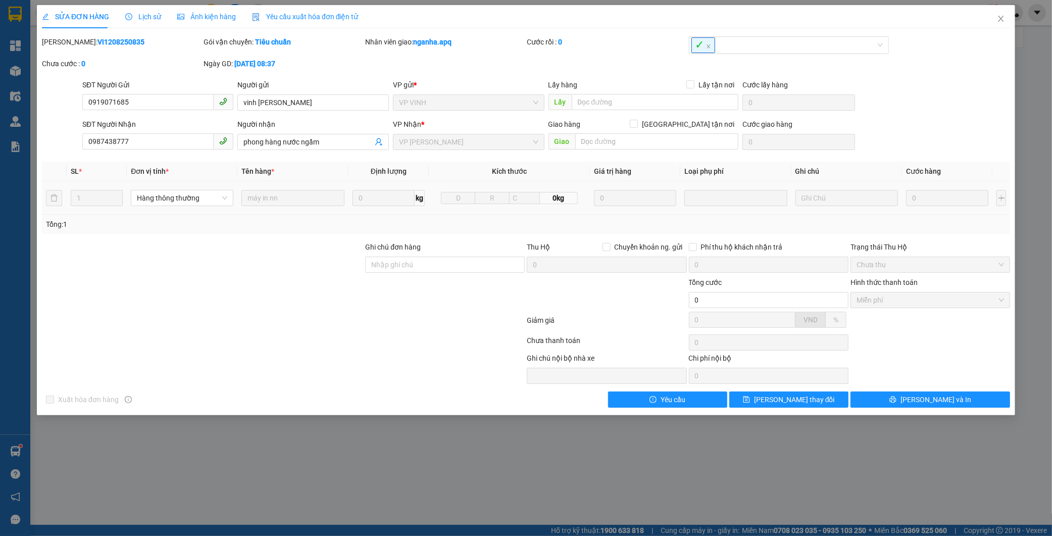
click at [97, 44] on b "VI1208250835" at bounding box center [120, 42] width 47 height 8
copy b "VI1208250835"
drag, startPoint x: 1003, startPoint y: 17, endPoint x: 951, endPoint y: 25, distance: 52.6
click at [1003, 17] on icon "close" at bounding box center [1001, 19] width 8 height 8
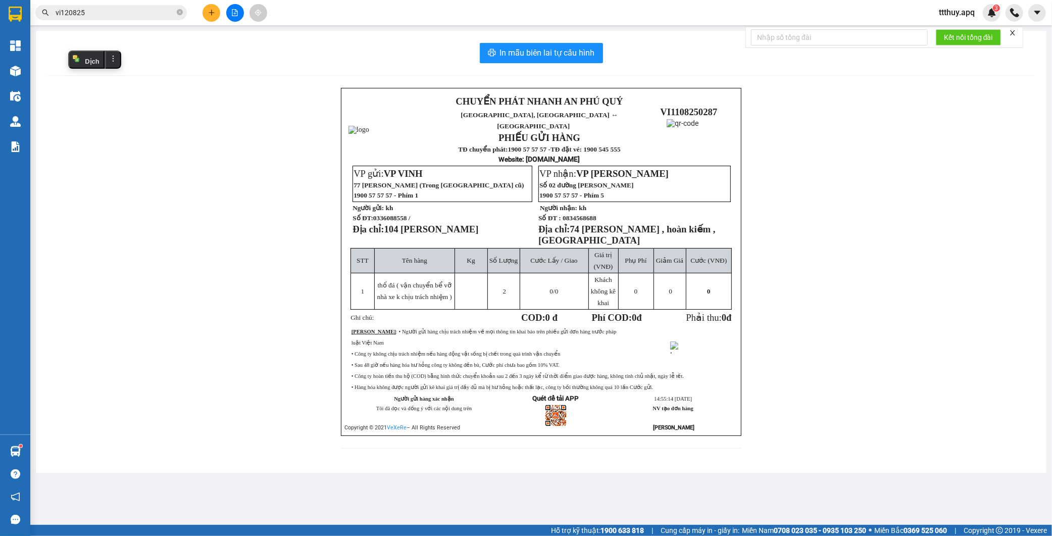
click at [123, 16] on input "vi120825" at bounding box center [115, 12] width 119 height 11
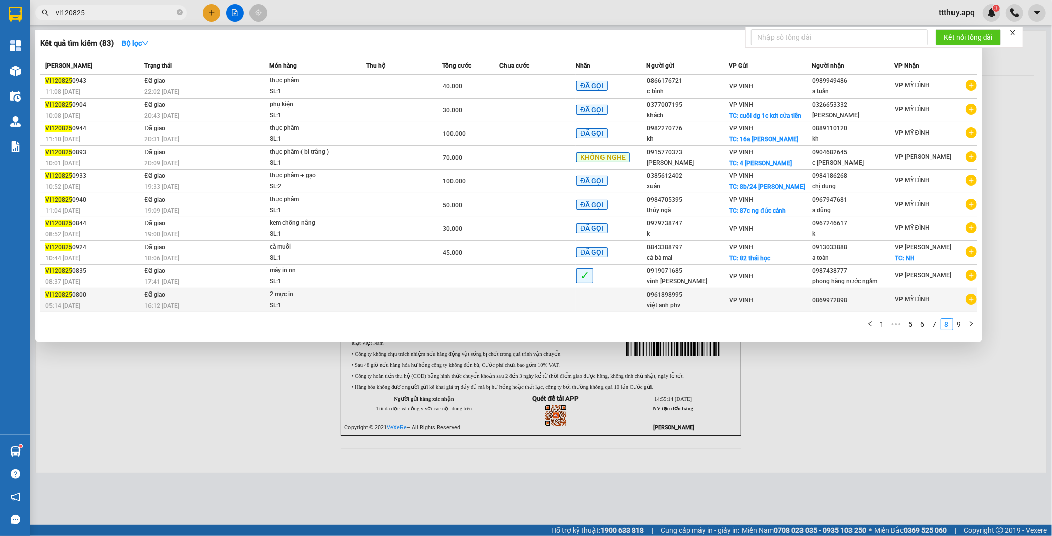
click at [151, 291] on span "Đã giao" at bounding box center [154, 294] width 21 height 7
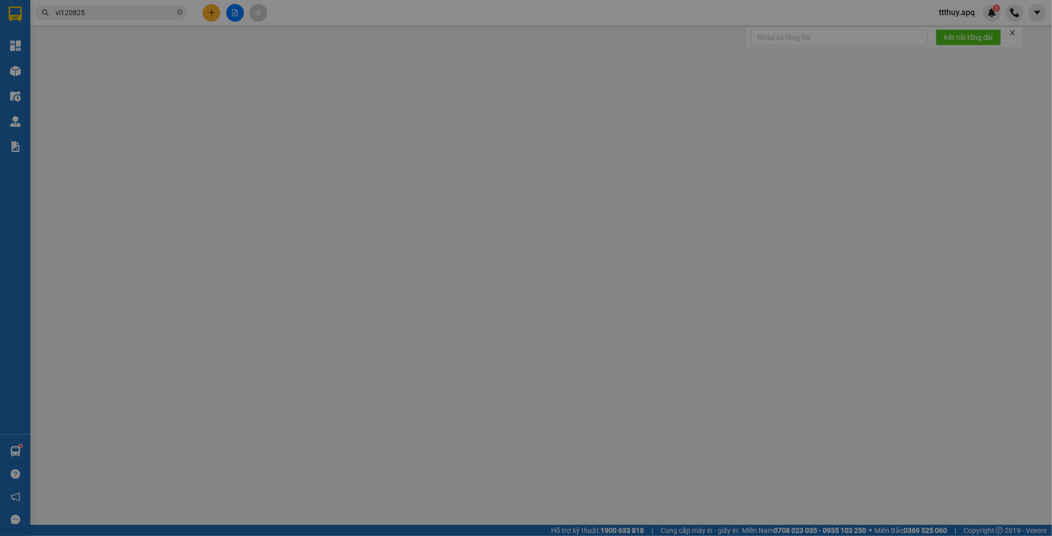
type input "0961898995"
type input "việt anh phv"
type input "0869972898"
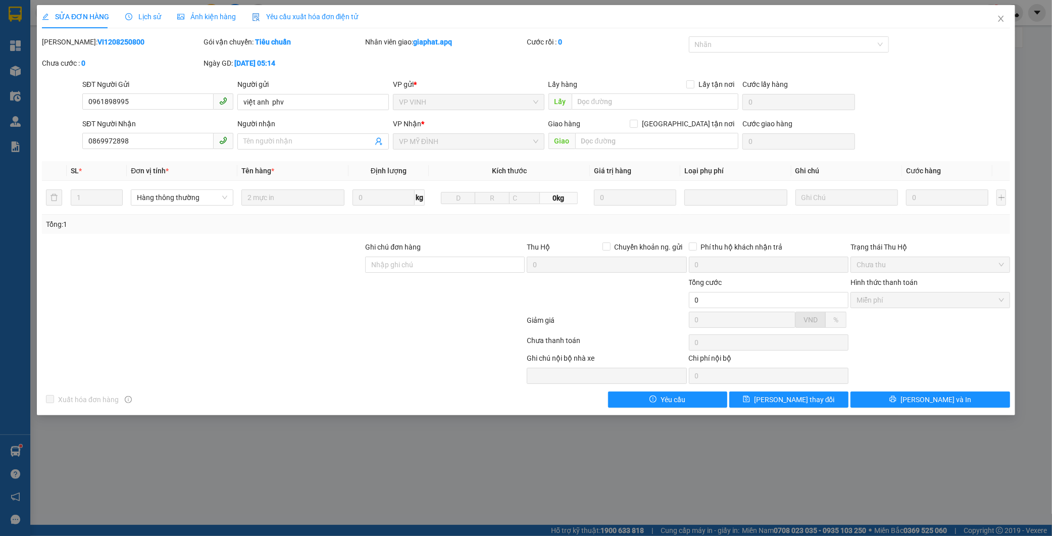
click at [109, 44] on b "VI1208250800" at bounding box center [120, 42] width 47 height 8
copy b "VI1208250800"
click at [1002, 19] on icon "close" at bounding box center [1001, 19] width 8 height 8
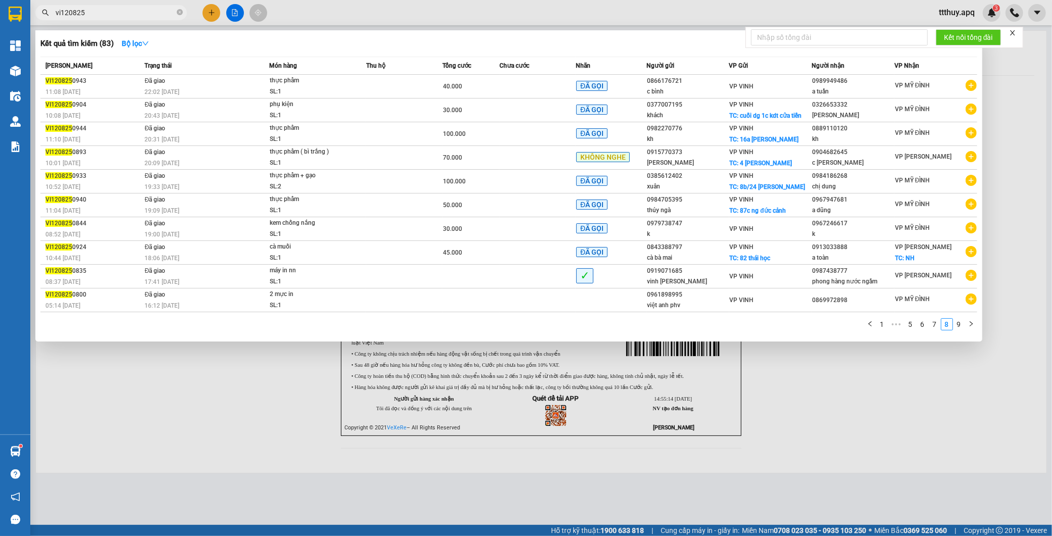
click at [121, 12] on input "vi120825" at bounding box center [115, 12] width 119 height 11
click at [958, 326] on link "9" at bounding box center [958, 324] width 11 height 11
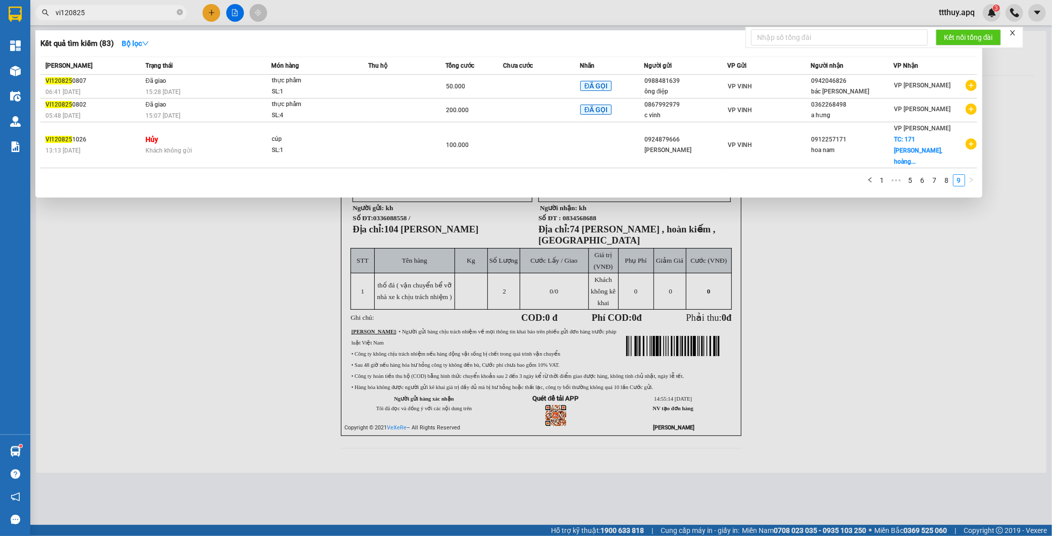
click at [296, 404] on div at bounding box center [526, 268] width 1052 height 536
click at [144, 9] on input "vi120825" at bounding box center [115, 12] width 119 height 11
paste input "0984428888"
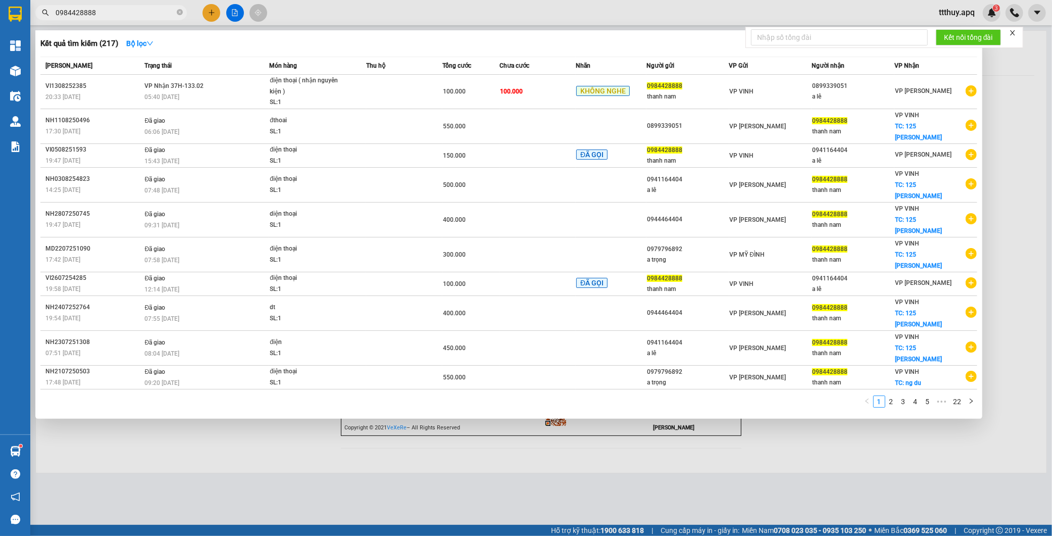
type input "0984428888"
